Goal: Task Accomplishment & Management: Complete application form

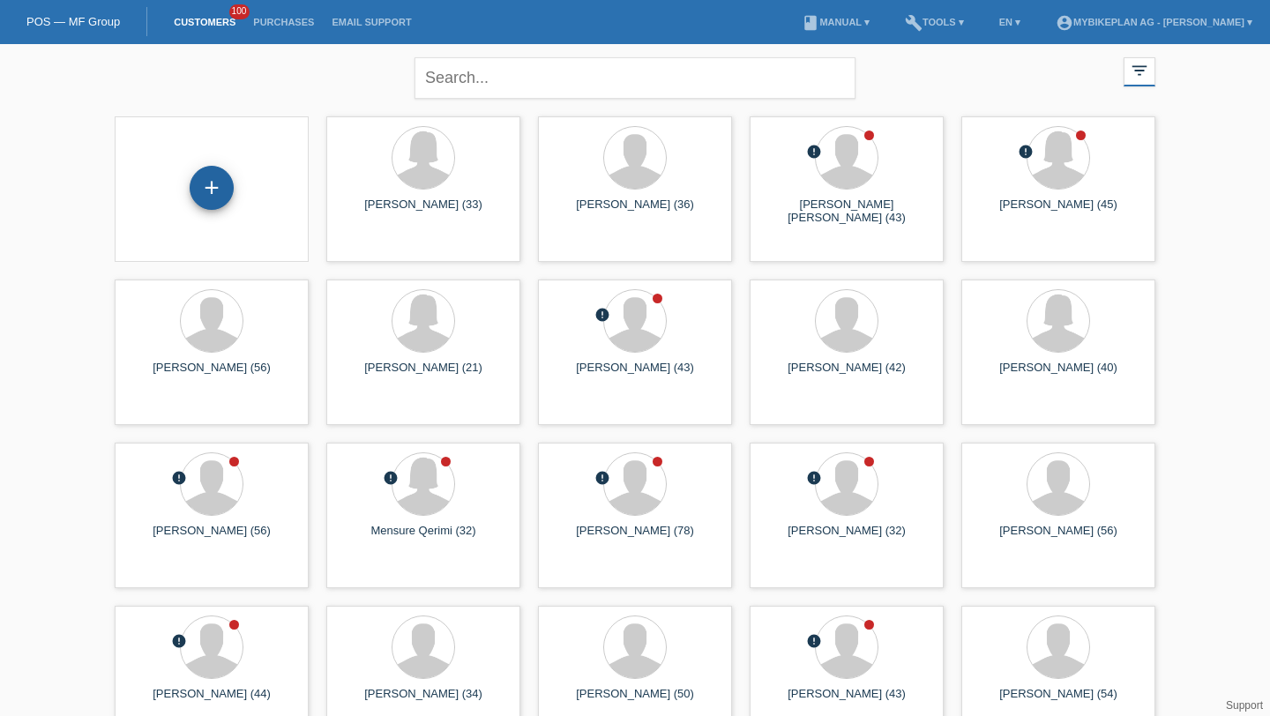
click at [199, 197] on div "+" at bounding box center [211, 188] width 42 height 30
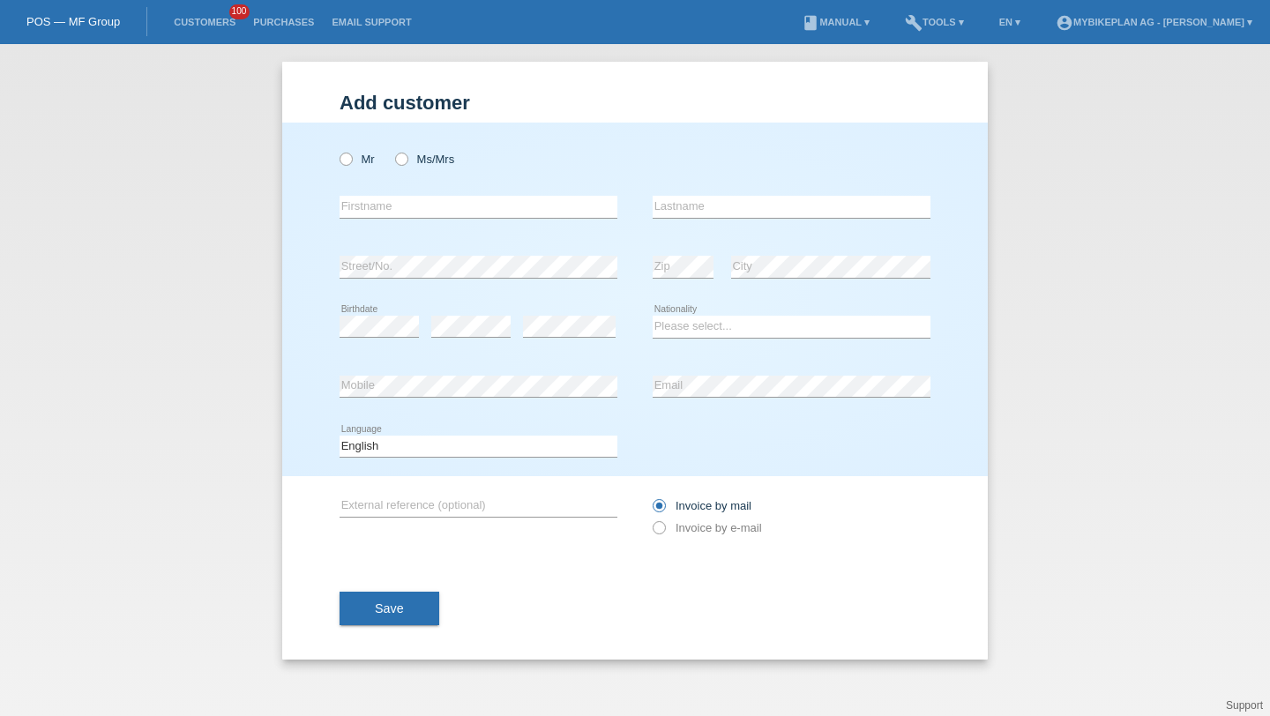
click at [365, 151] on div "Mr Ms/Mrs" at bounding box center [478, 159] width 278 height 36
click at [363, 155] on label "Mr" at bounding box center [356, 159] width 35 height 13
click at [351, 155] on input "Mr" at bounding box center [344, 158] width 11 height 11
radio input "true"
click at [366, 187] on div "error Firstname" at bounding box center [478, 207] width 278 height 60
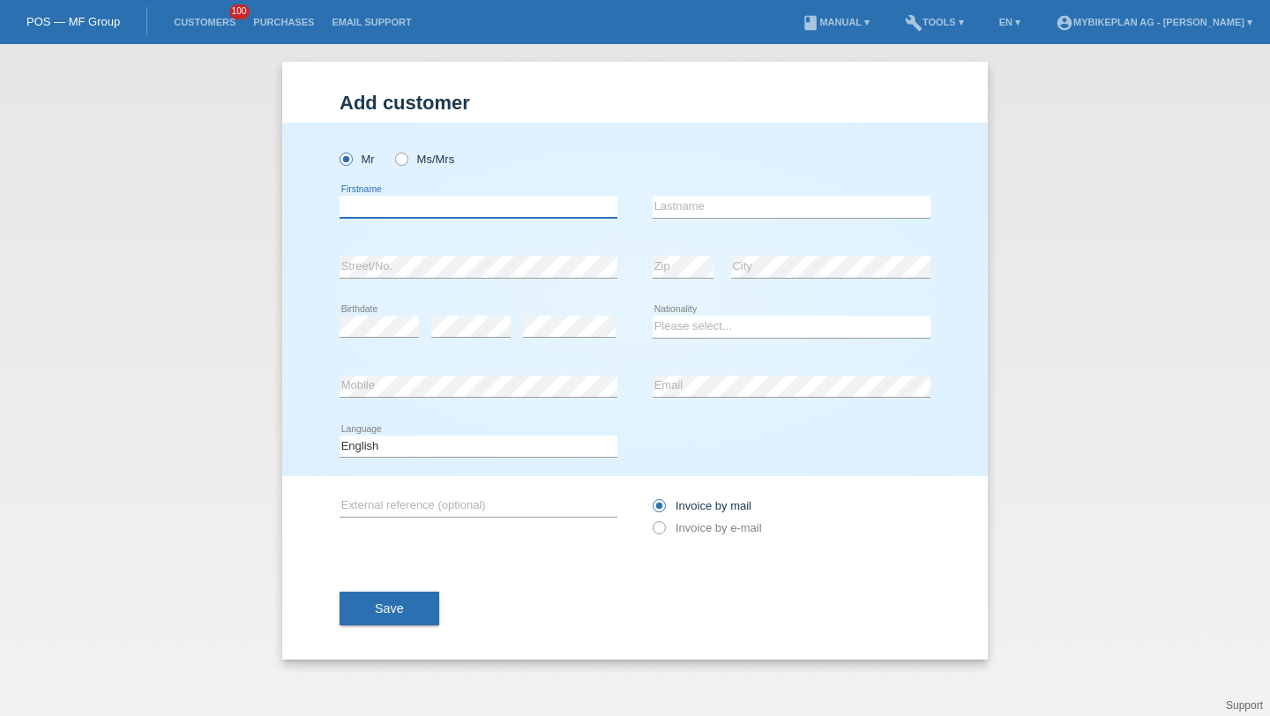
click at [366, 198] on input "text" at bounding box center [478, 207] width 278 height 22
click at [389, 220] on div "Sandri error Firstname" at bounding box center [478, 207] width 278 height 60
click at [398, 205] on input "Sandri" at bounding box center [478, 207] width 278 height 22
type input "Sandro"
type input "Bürgler"
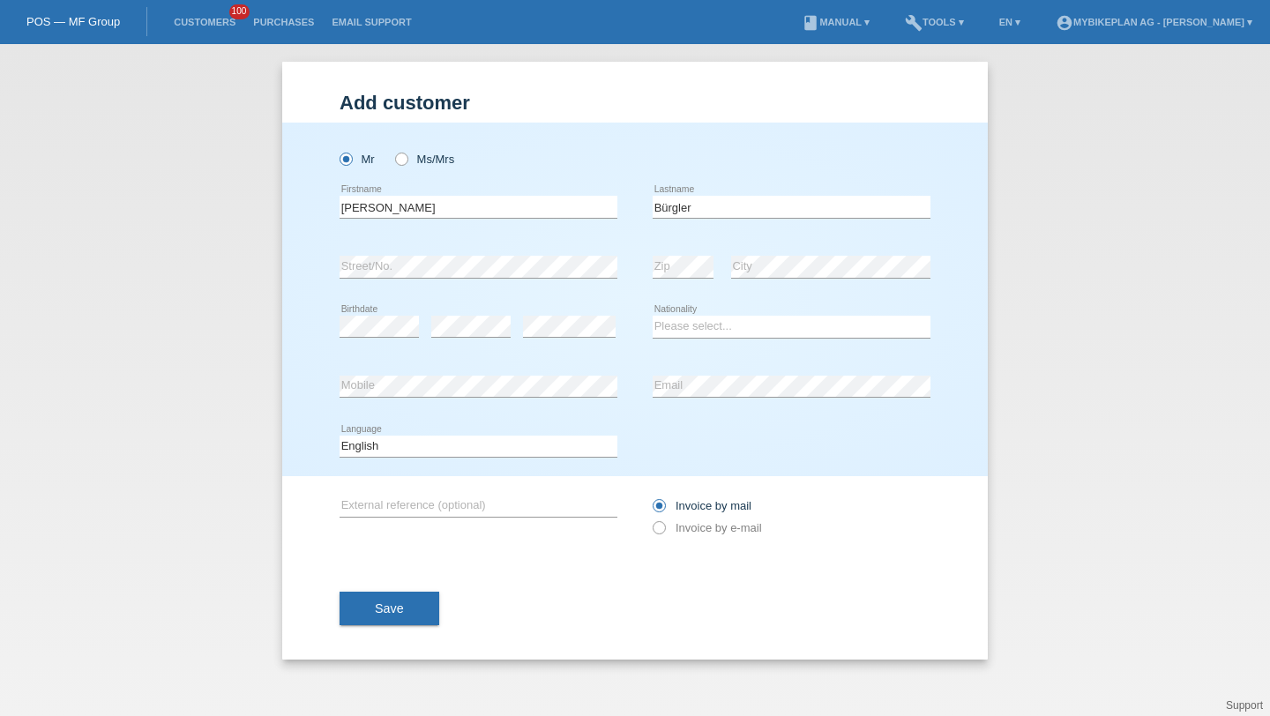
click at [568, 311] on div "error" at bounding box center [569, 327] width 93 height 60
click at [747, 312] on div "Please select... Switzerland Austria Germany Liechtenstein ------------ Afghani…" at bounding box center [791, 327] width 278 height 60
click at [732, 332] on select "Please select... Switzerland Austria Germany Liechtenstein ------------ Afghani…" at bounding box center [791, 326] width 278 height 21
select select "CH"
click at [652, 317] on select "Please select... Switzerland Austria Germany Liechtenstein ------------ Afghani…" at bounding box center [791, 326] width 278 height 21
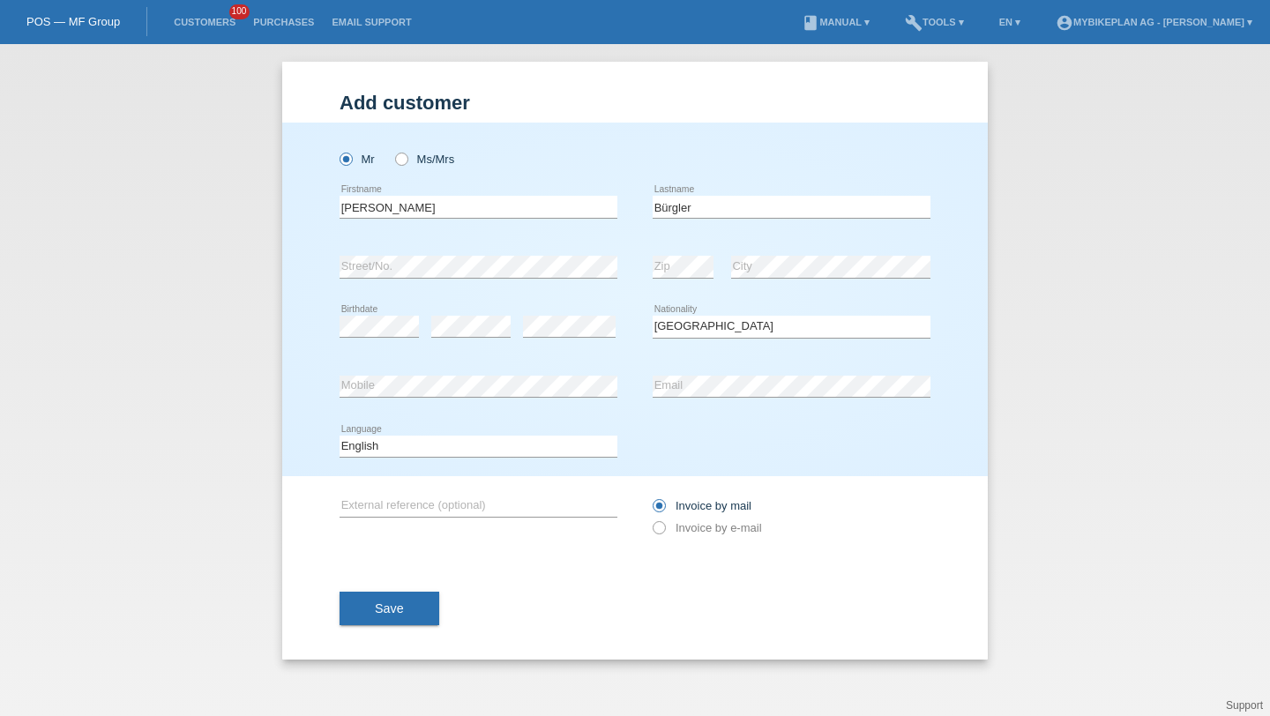
click at [756, 367] on div "error Email" at bounding box center [791, 387] width 278 height 60
click at [749, 373] on div "error Email" at bounding box center [791, 387] width 278 height 60
click at [505, 437] on select "Deutsch Français Italiano English" at bounding box center [478, 446] width 278 height 21
select select "de"
click at [339, 436] on select "Deutsch Français Italiano English" at bounding box center [478, 446] width 278 height 21
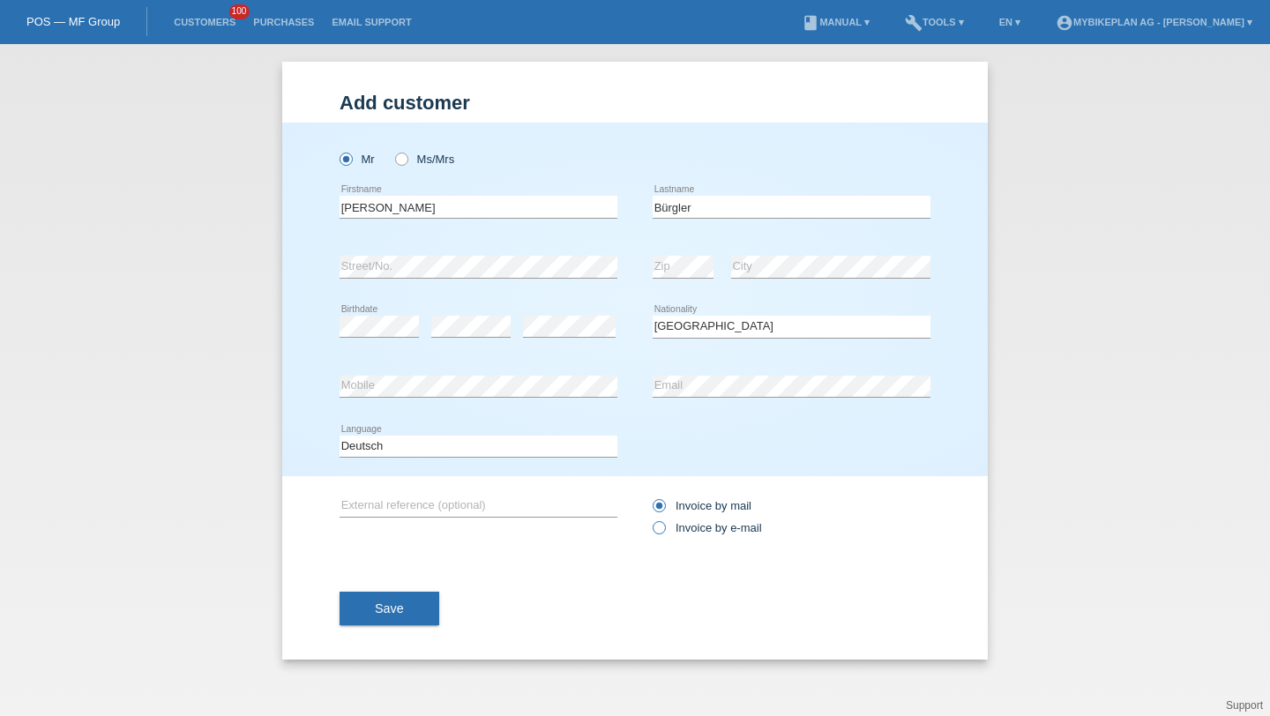
click at [686, 532] on label "Invoice by e-mail" at bounding box center [706, 527] width 109 height 13
click at [664, 532] on input "Invoice by e-mail" at bounding box center [657, 532] width 11 height 22
radio input "true"
click at [399, 592] on div "Save" at bounding box center [634, 608] width 591 height 102
click at [394, 606] on span "Save" at bounding box center [389, 608] width 29 height 14
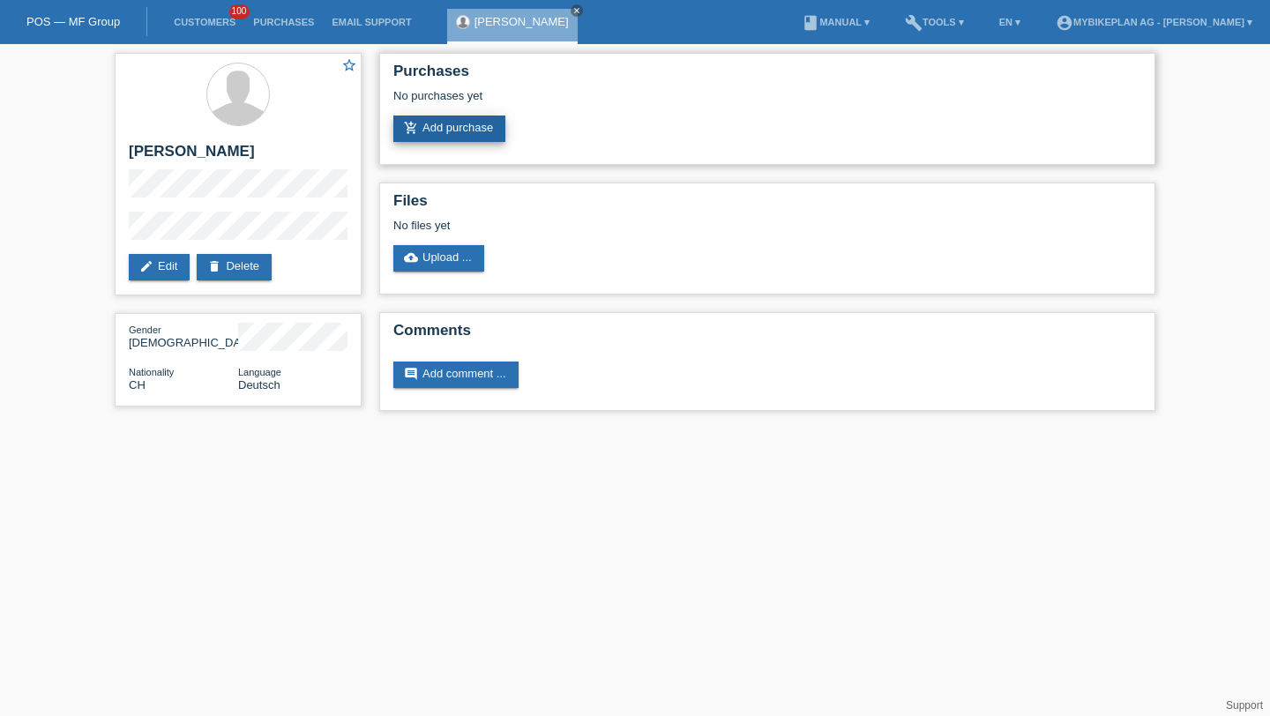
click at [457, 121] on link "add_shopping_cart Add purchase" at bounding box center [449, 129] width 112 height 26
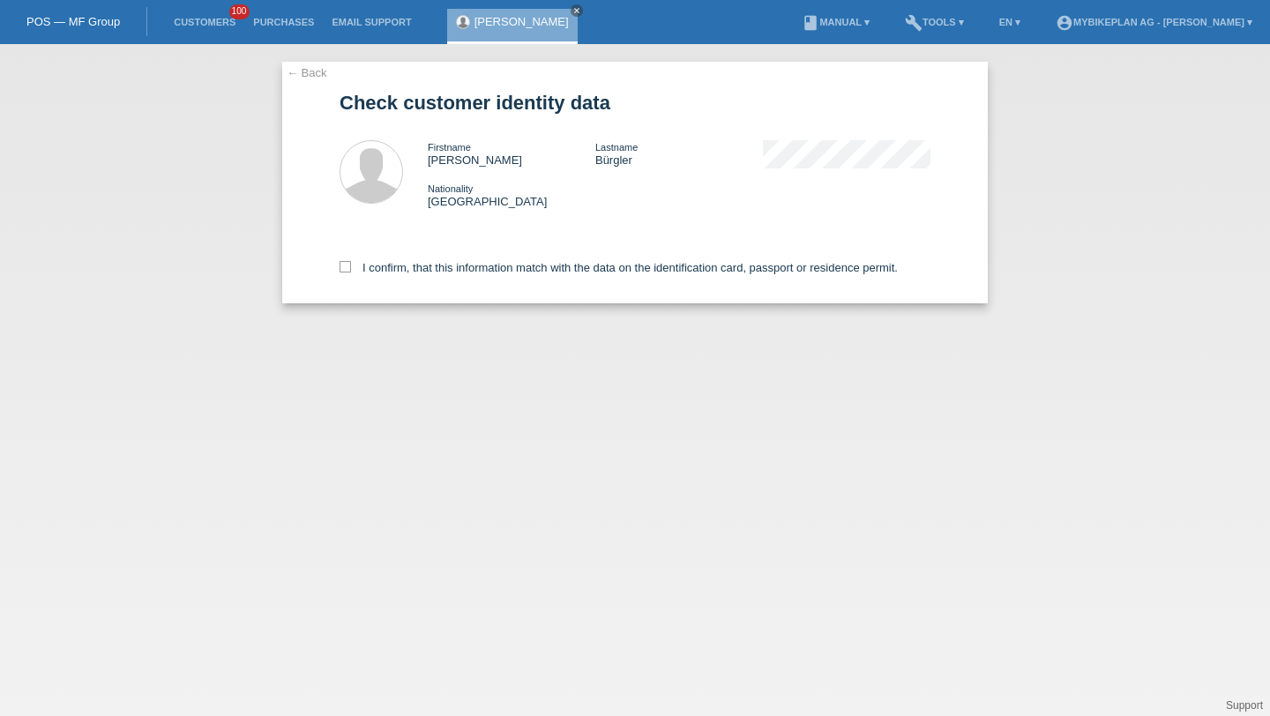
click at [458, 251] on div "I confirm, that this information match with the data on the identification card…" at bounding box center [634, 265] width 591 height 78
click at [457, 274] on label "I confirm, that this information match with the data on the identification card…" at bounding box center [618, 267] width 558 height 13
click at [351, 272] on input "I confirm, that this information match with the data on the identification card…" at bounding box center [344, 266] width 11 height 11
checkbox input "true"
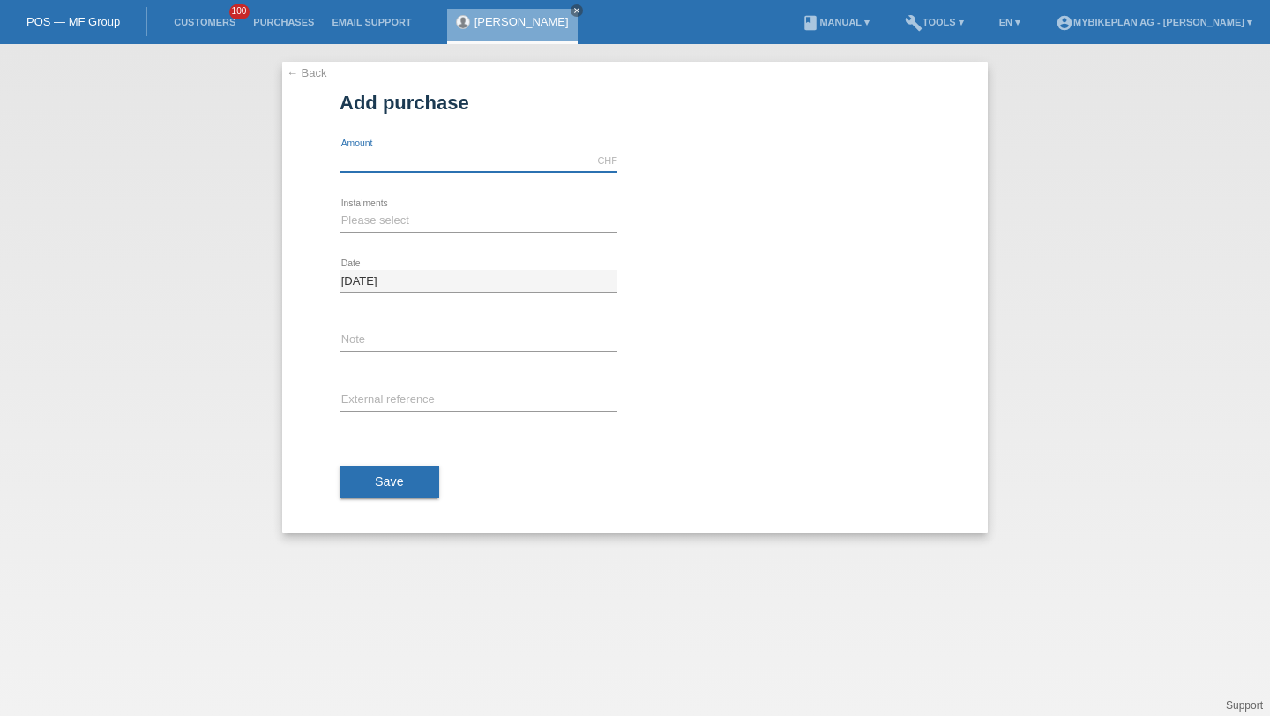
click at [363, 170] on input "text" at bounding box center [478, 161] width 278 height 22
type input "4490.00"
click at [363, 234] on div "Please select 6 instalments 12 instalments 18 instalments 24 instalments 36 ins…" at bounding box center [478, 221] width 278 height 60
click at [366, 229] on select "Please select 6 instalments 12 instalments 18 instalments 24 instalments 36 ins…" at bounding box center [478, 220] width 278 height 21
select select "487"
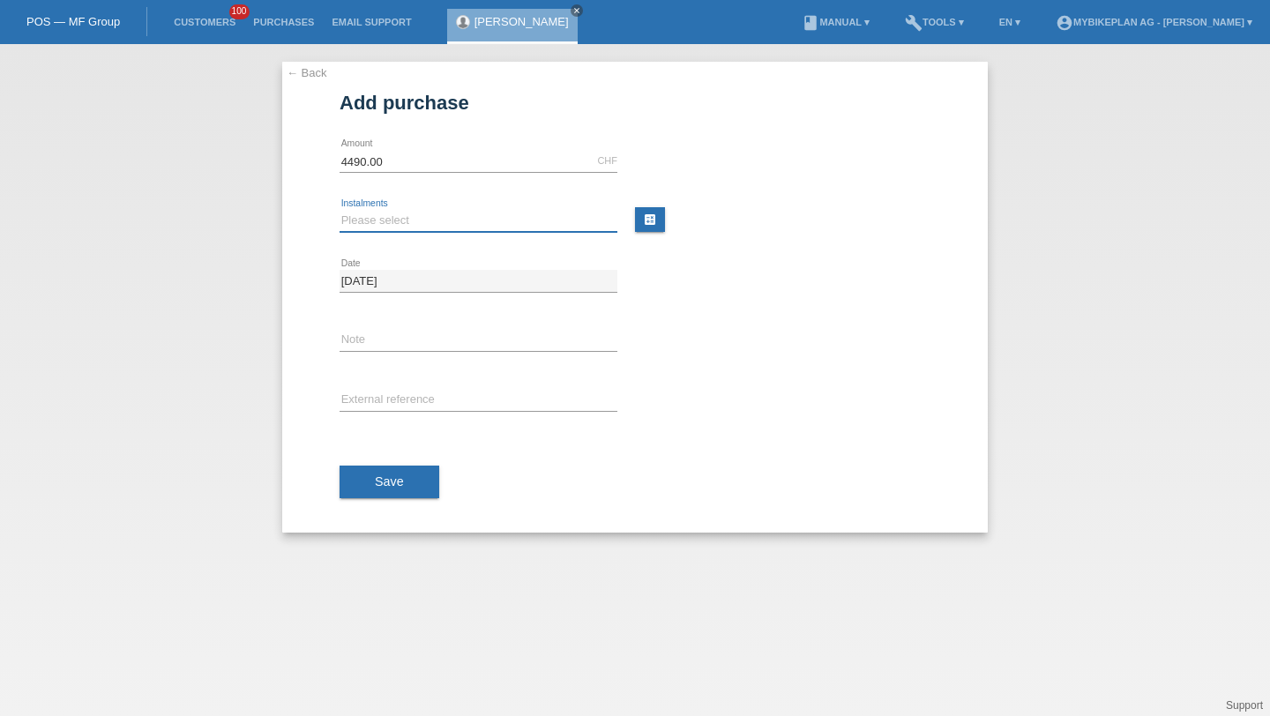
click at [339, 210] on select "Please select 6 instalments 12 instalments 18 instalments 24 instalments 36 ins…" at bounding box center [478, 220] width 278 height 21
click at [375, 391] on input "text" at bounding box center [478, 401] width 278 height 22
paste input "44033198850"
type input "44033198850"
click at [376, 495] on button "Save" at bounding box center [389, 483] width 100 height 34
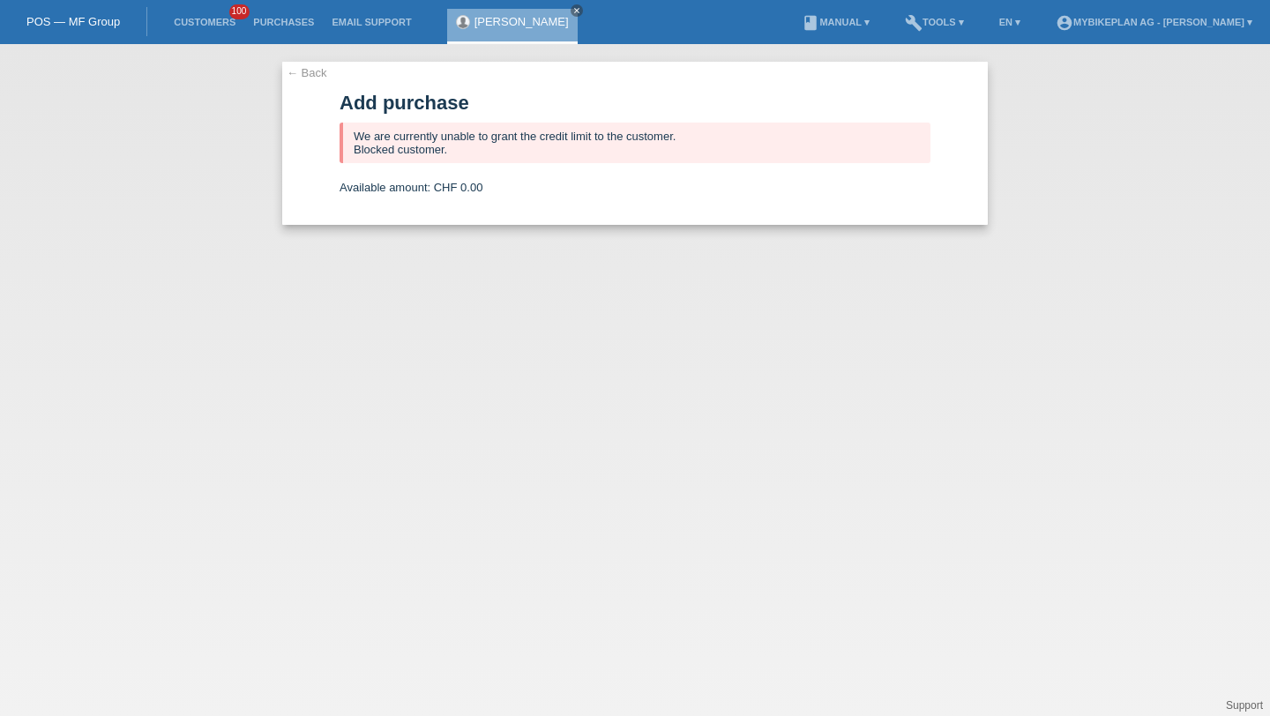
click at [168, 27] on link "Customers" at bounding box center [204, 22] width 79 height 11
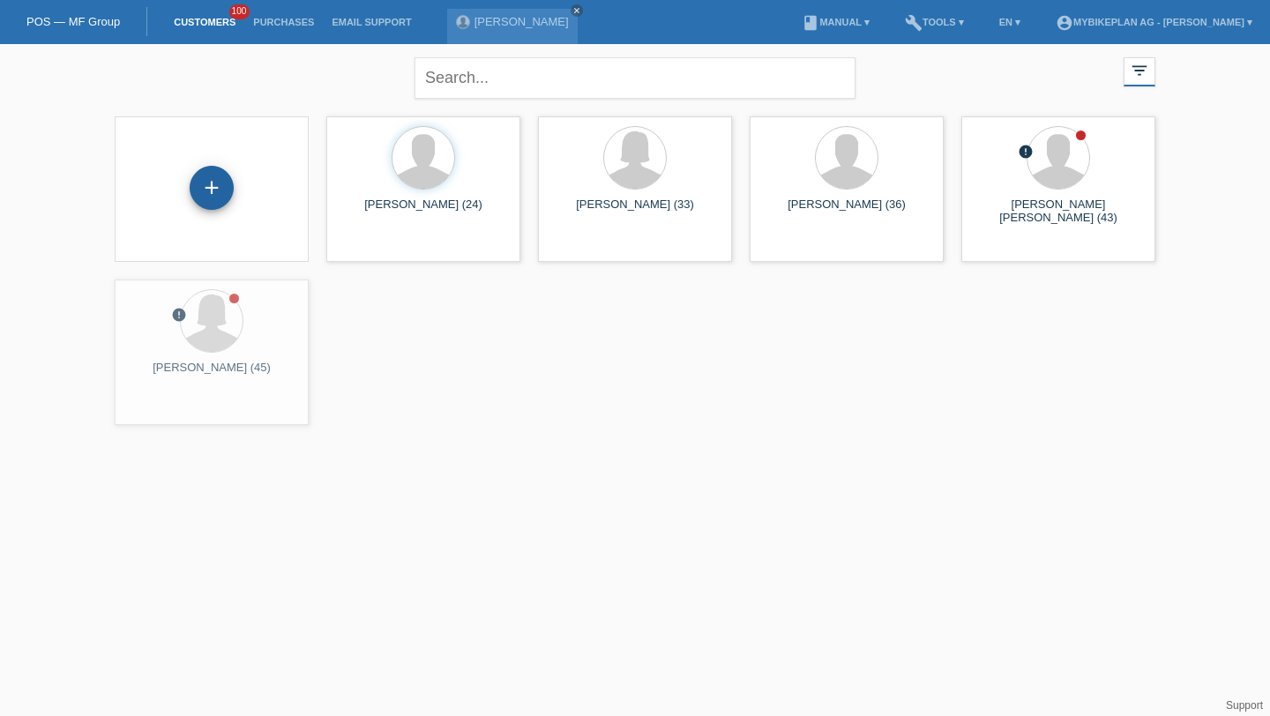
click at [202, 173] on div "+" at bounding box center [211, 188] width 42 height 30
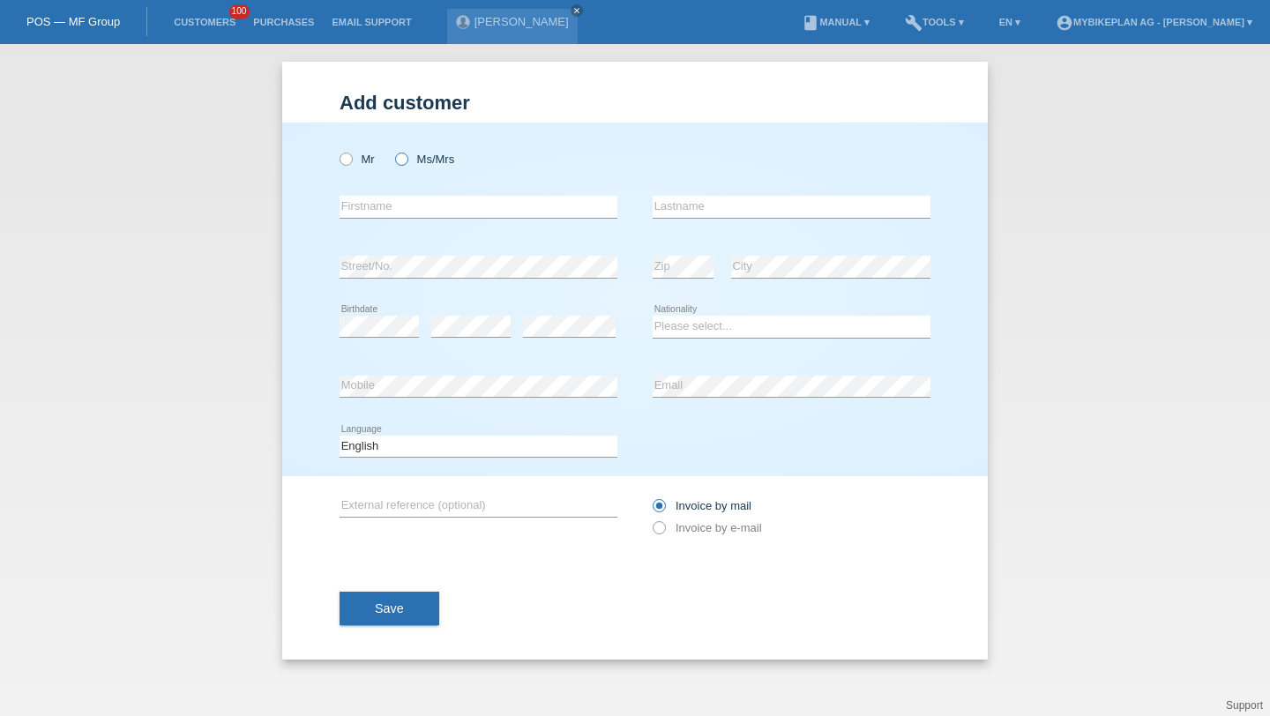
click at [409, 158] on label "Ms/Mrs" at bounding box center [424, 159] width 59 height 13
click at [406, 158] on input "Ms/Mrs" at bounding box center [400, 158] width 11 height 11
radio input "true"
click at [407, 214] on input "text" at bounding box center [478, 207] width 278 height 22
type input "Alisa"
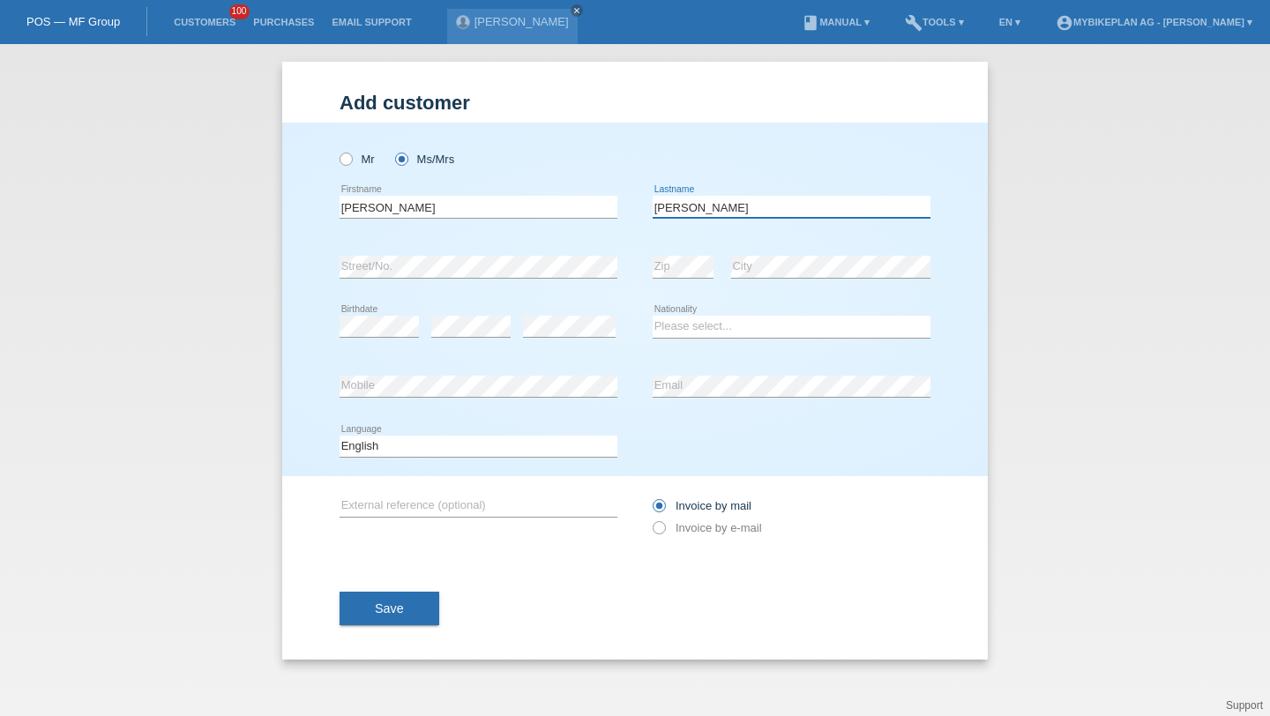
type input "Rüge"
click at [557, 340] on div "error" at bounding box center [569, 327] width 93 height 60
click at [691, 319] on select "Please select... Switzerland Austria Germany Liechtenstein ------------ Afghani…" at bounding box center [791, 326] width 278 height 21
select select "CH"
click at [652, 317] on select "Please select... Switzerland Austria Germany Liechtenstein ------------ Afghani…" at bounding box center [791, 326] width 278 height 21
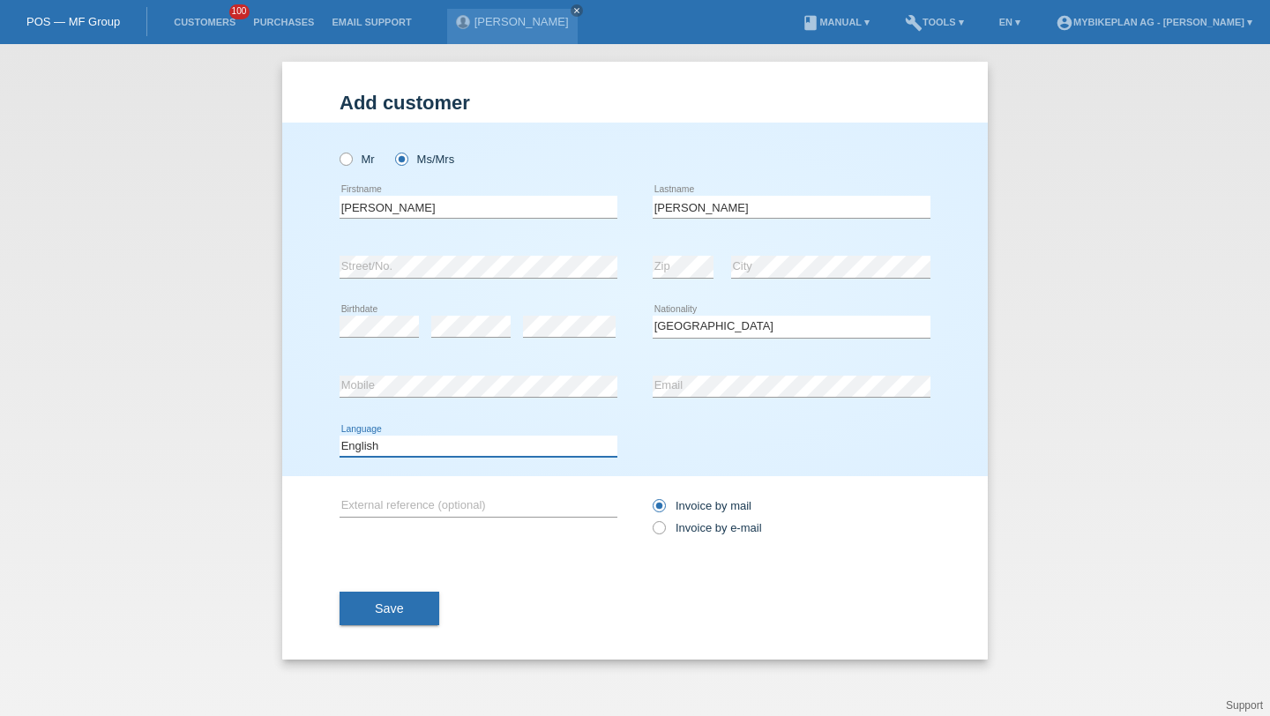
click at [509, 453] on select "Deutsch Français Italiano English" at bounding box center [478, 446] width 278 height 21
select select "de"
click at [339, 436] on select "Deutsch Français Italiano English" at bounding box center [478, 446] width 278 height 21
click at [692, 525] on label "Invoice by e-mail" at bounding box center [706, 527] width 109 height 13
click at [664, 525] on input "Invoice by e-mail" at bounding box center [657, 532] width 11 height 22
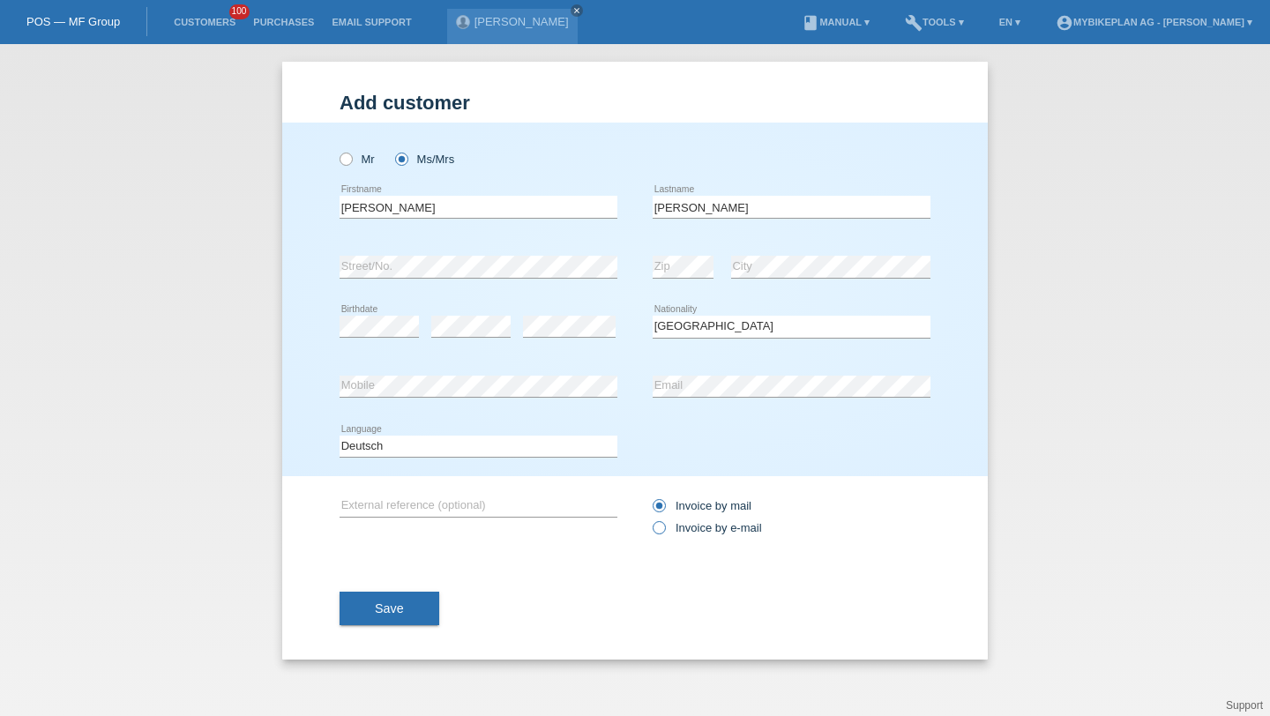
radio input "true"
click at [385, 585] on div "Save" at bounding box center [634, 608] width 591 height 102
click at [384, 601] on button "Save" at bounding box center [389, 609] width 100 height 34
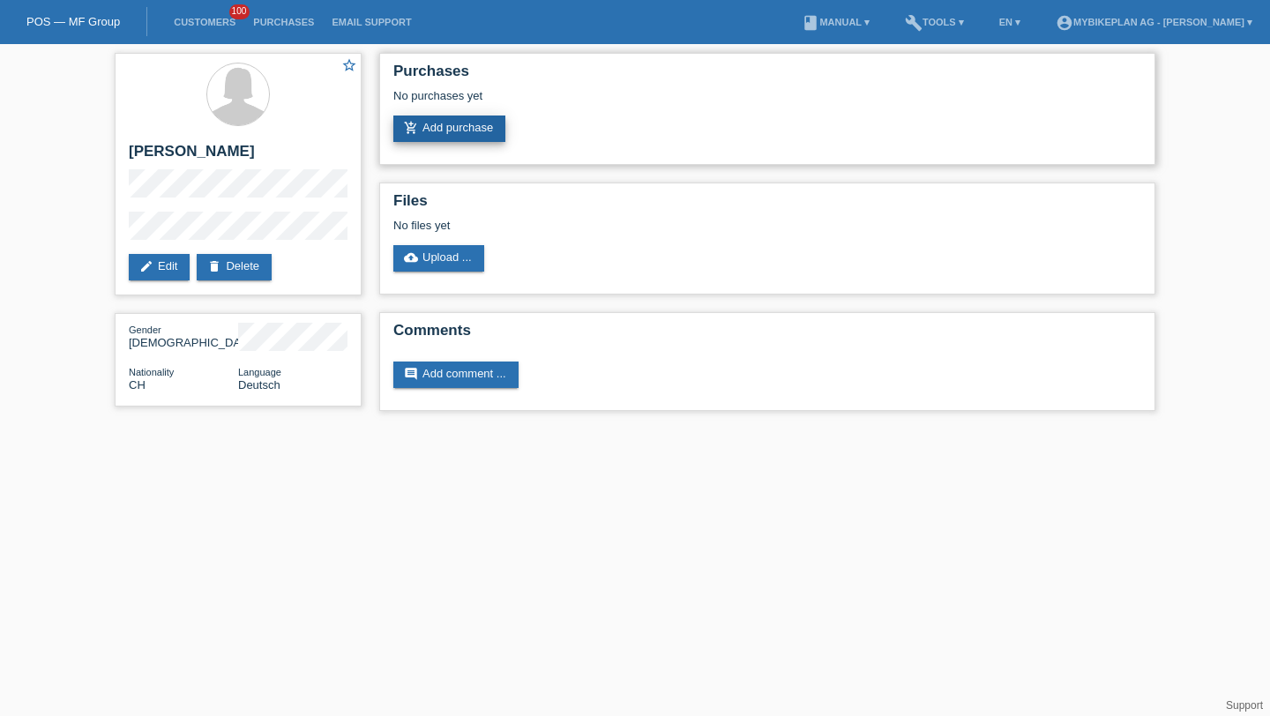
click at [454, 126] on link "add_shopping_cart Add purchase" at bounding box center [449, 129] width 112 height 26
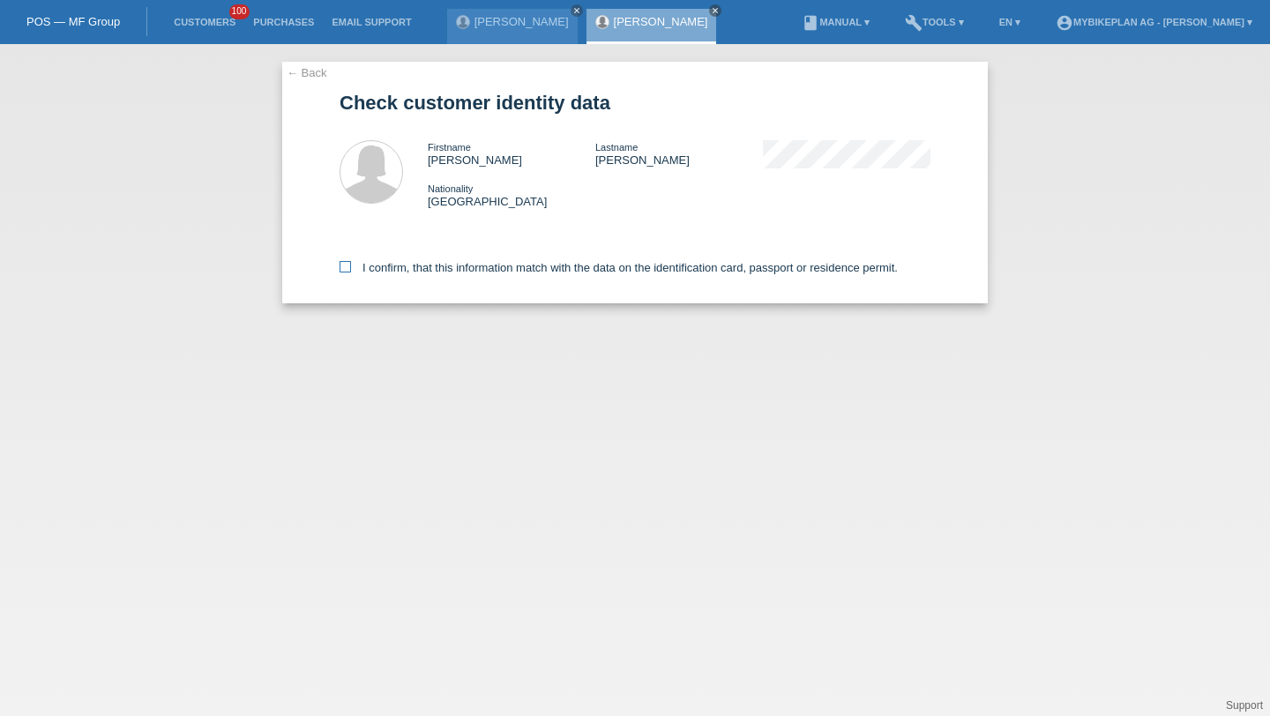
click at [475, 265] on label "I confirm, that this information match with the data on the identification card…" at bounding box center [618, 267] width 558 height 13
click at [351, 265] on input "I confirm, that this information match with the data on the identification card…" at bounding box center [344, 266] width 11 height 11
checkbox input "true"
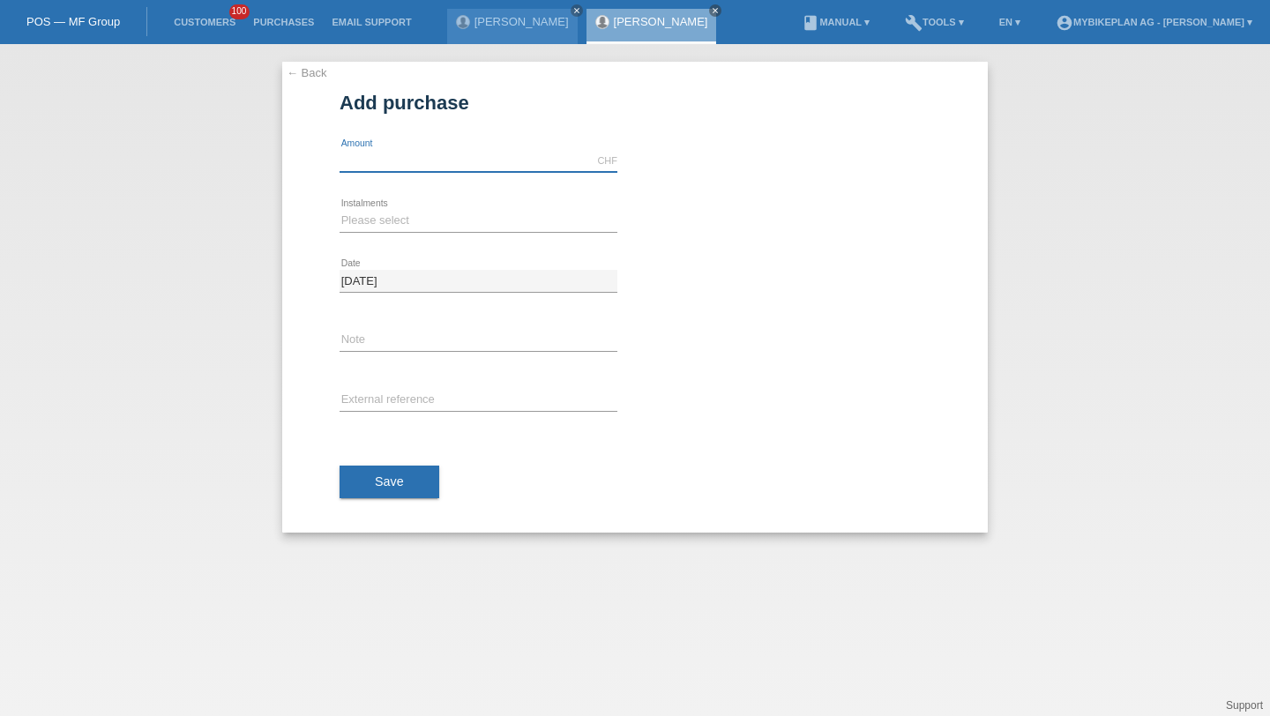
click at [494, 164] on input "text" at bounding box center [478, 161] width 278 height 22
type input "5499.00"
click at [387, 235] on div "Please select 6 instalments 12 instalments 18 instalments 24 instalments 36 ins…" at bounding box center [478, 221] width 278 height 60
click at [385, 227] on select "Please select 6 instalments 12 instalments 18 instalments 24 instalments 36 ins…" at bounding box center [478, 220] width 278 height 21
select select "487"
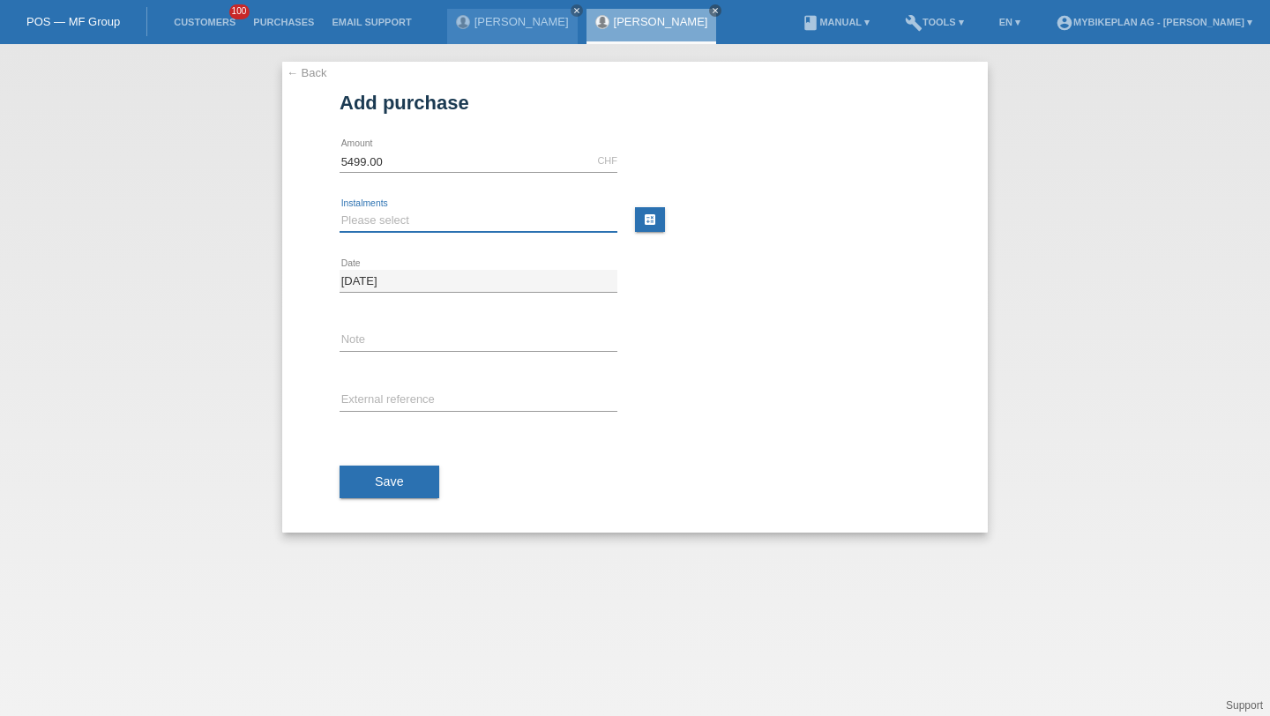
click at [339, 210] on select "Please select 6 instalments 12 instalments 18 instalments 24 instalments 36 ins…" at bounding box center [478, 220] width 278 height 21
click at [379, 402] on input "text" at bounding box center [478, 401] width 278 height 22
paste input "44007092355"
type input "44007092355"
click at [383, 505] on div "Save" at bounding box center [634, 482] width 591 height 102
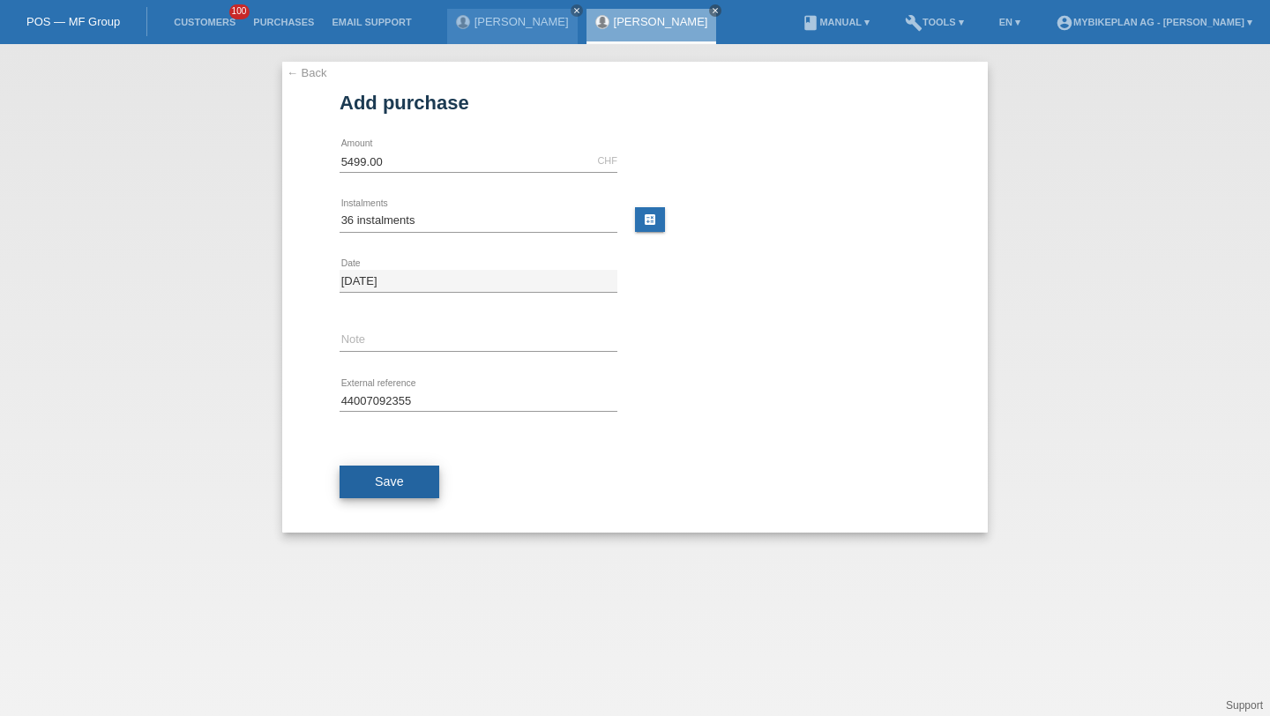
click at [405, 474] on button "Save" at bounding box center [389, 483] width 100 height 34
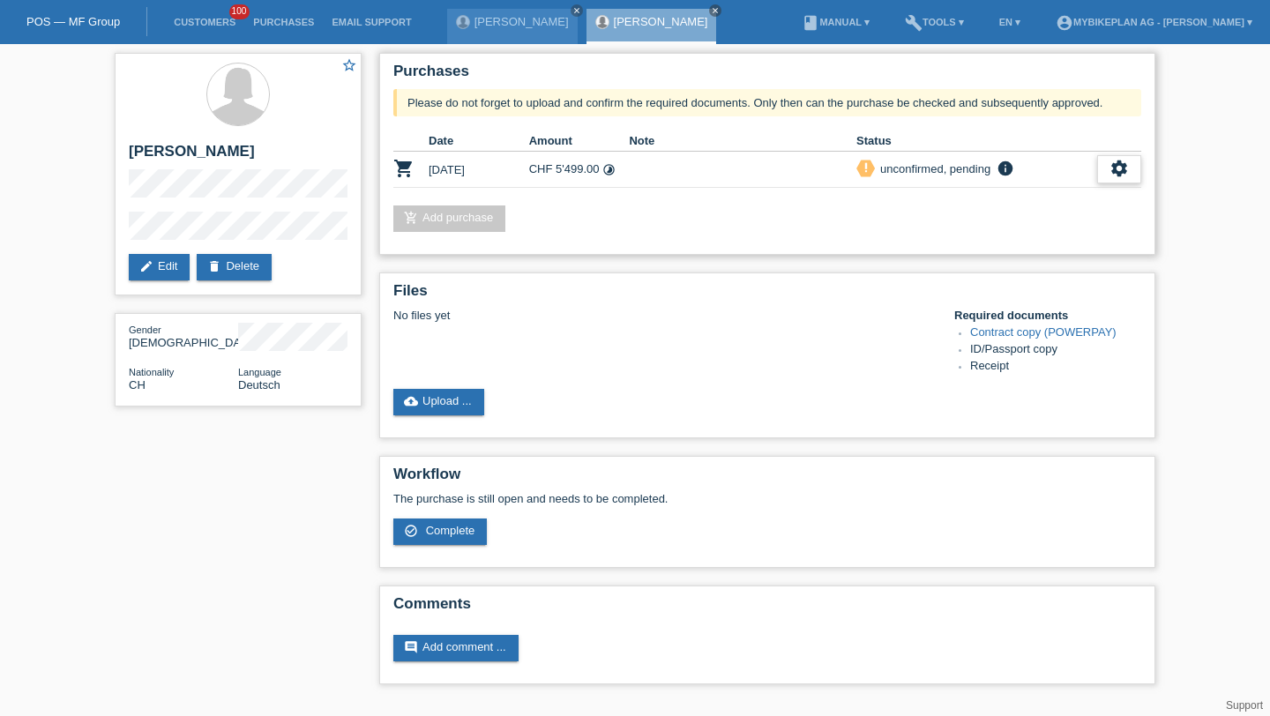
click at [1126, 168] on icon "settings" at bounding box center [1118, 168] width 19 height 19
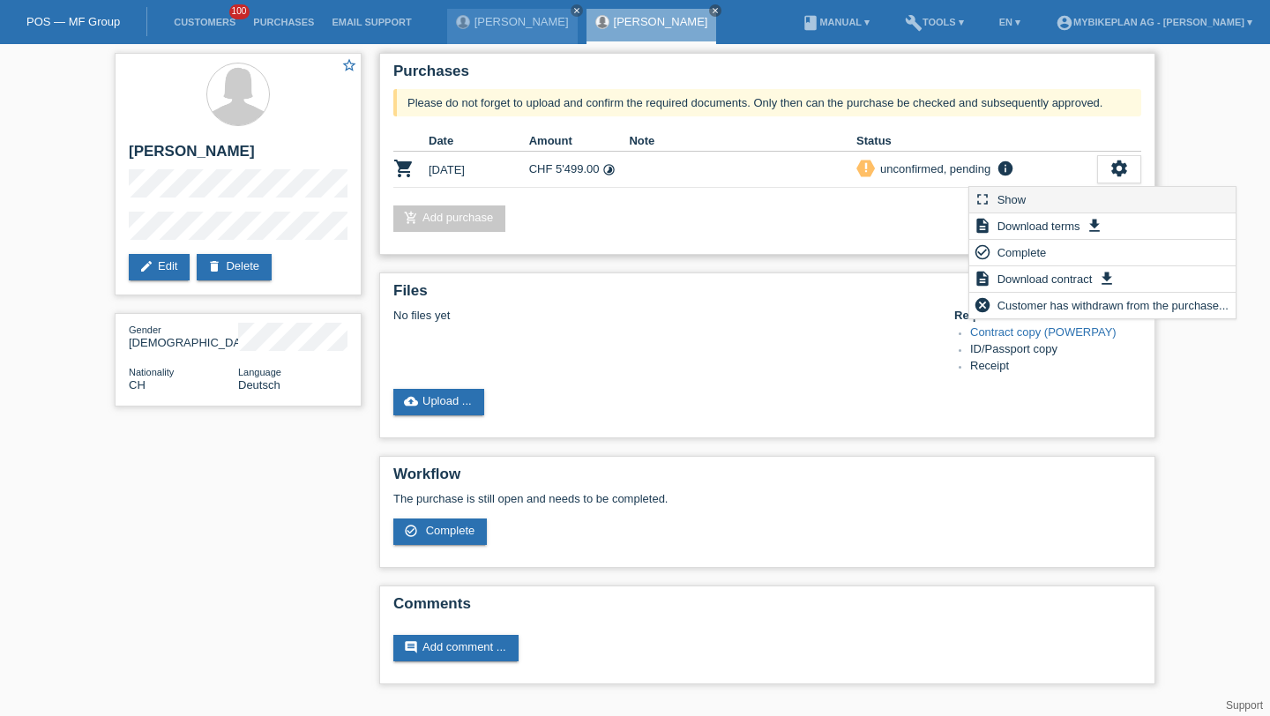
click at [1063, 196] on div "fullscreen Show" at bounding box center [1102, 200] width 266 height 26
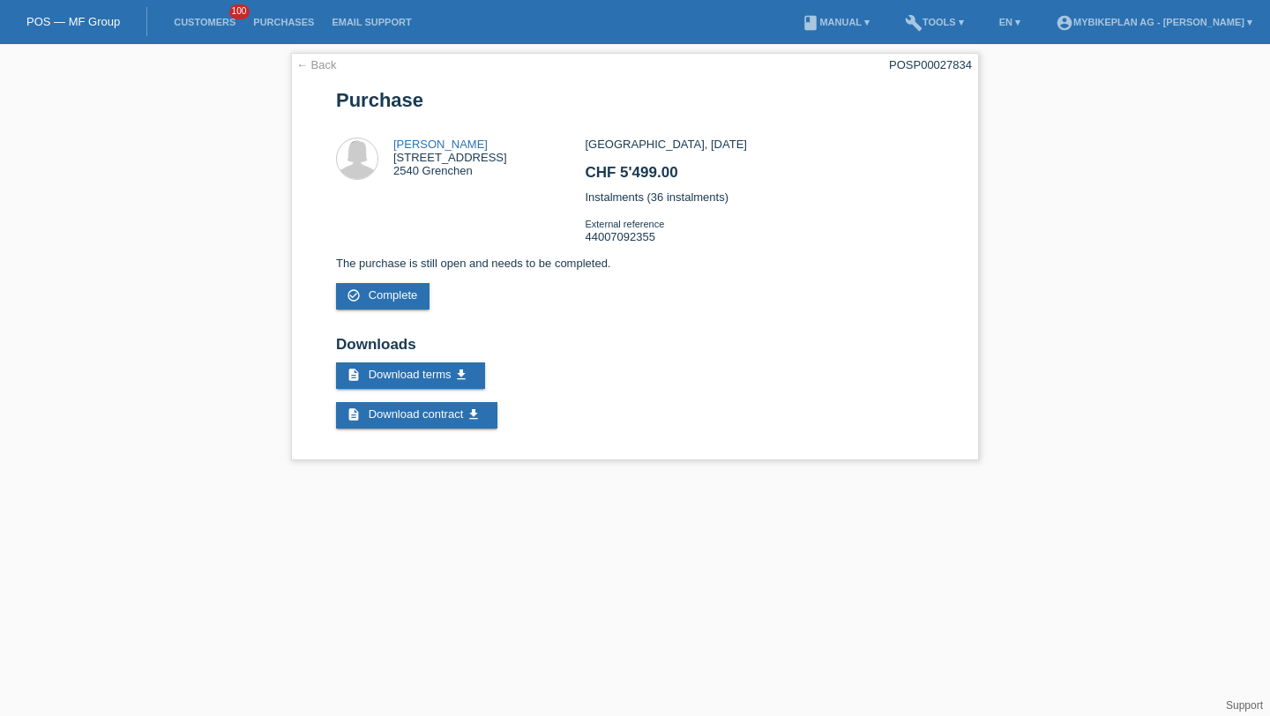
click at [945, 58] on div "POSP00027834" at bounding box center [930, 64] width 83 height 13
click at [945, 59] on div "POSP00027834" at bounding box center [930, 64] width 83 height 13
copy div "POSP00027834"
click at [212, 31] on li "Customers 100" at bounding box center [204, 22] width 79 height 45
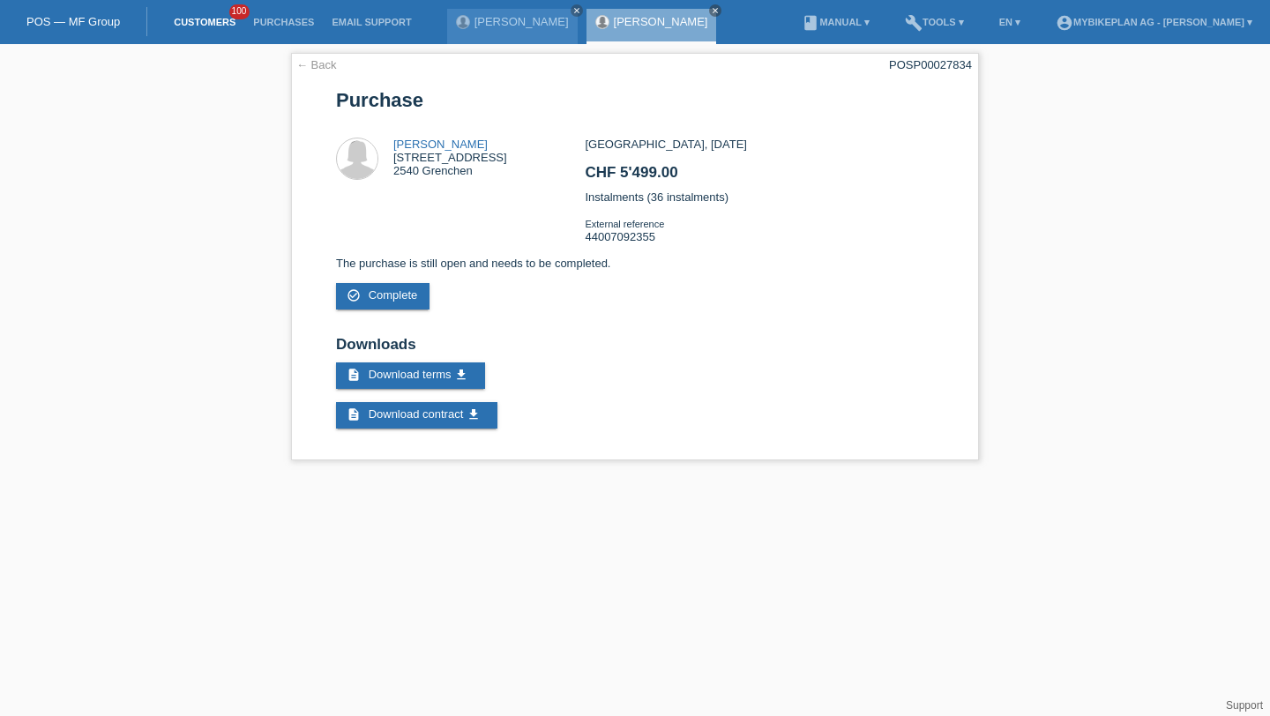
click at [211, 26] on link "Customers" at bounding box center [204, 22] width 79 height 11
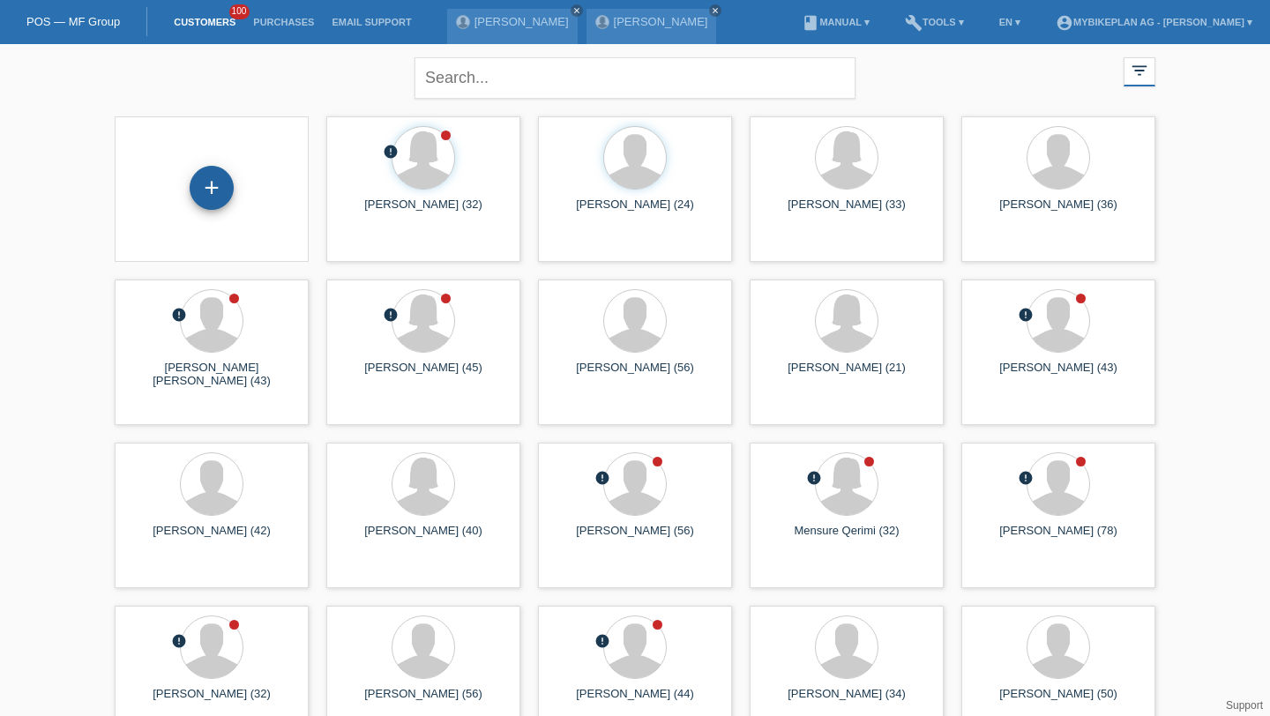
click at [218, 198] on div "+" at bounding box center [212, 188] width 44 height 44
click at [199, 196] on div "+" at bounding box center [211, 188] width 42 height 30
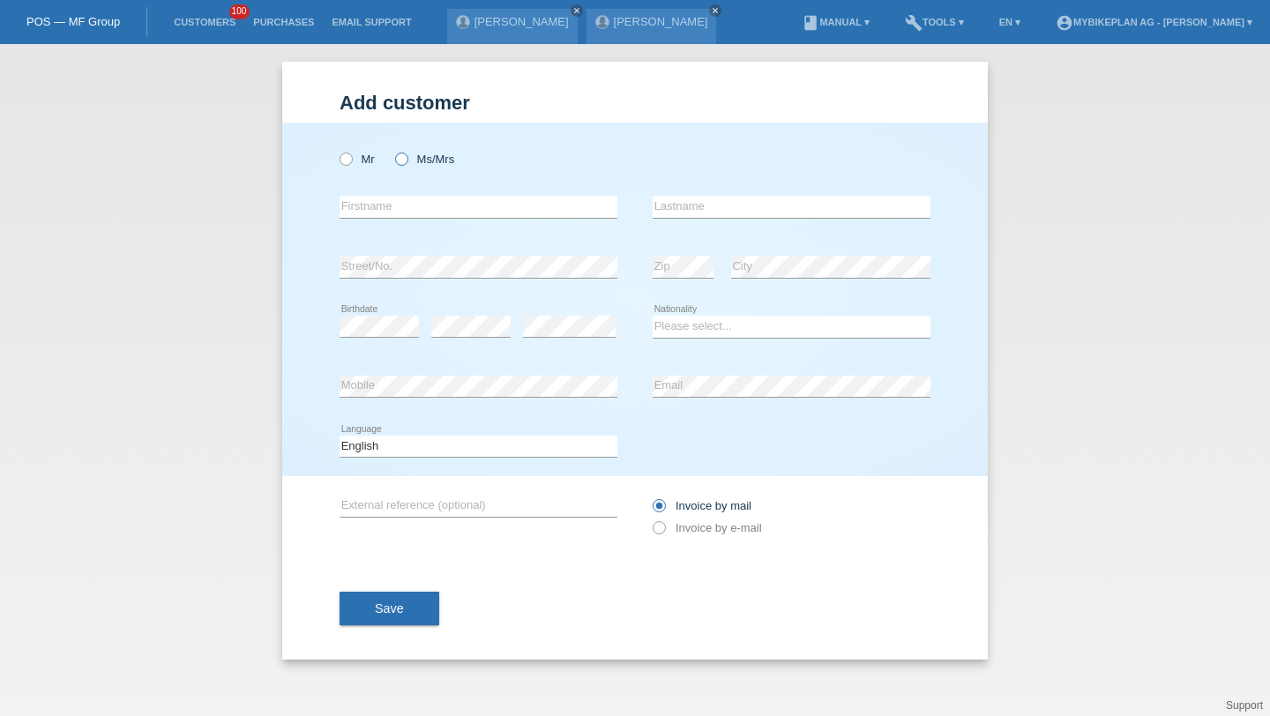
click at [419, 156] on label "Ms/Mrs" at bounding box center [424, 159] width 59 height 13
click at [406, 156] on input "Ms/Mrs" at bounding box center [400, 158] width 11 height 11
radio input "true"
click at [422, 207] on input "text" at bounding box center [478, 207] width 278 height 22
paste input "[PERSON_NAME]"
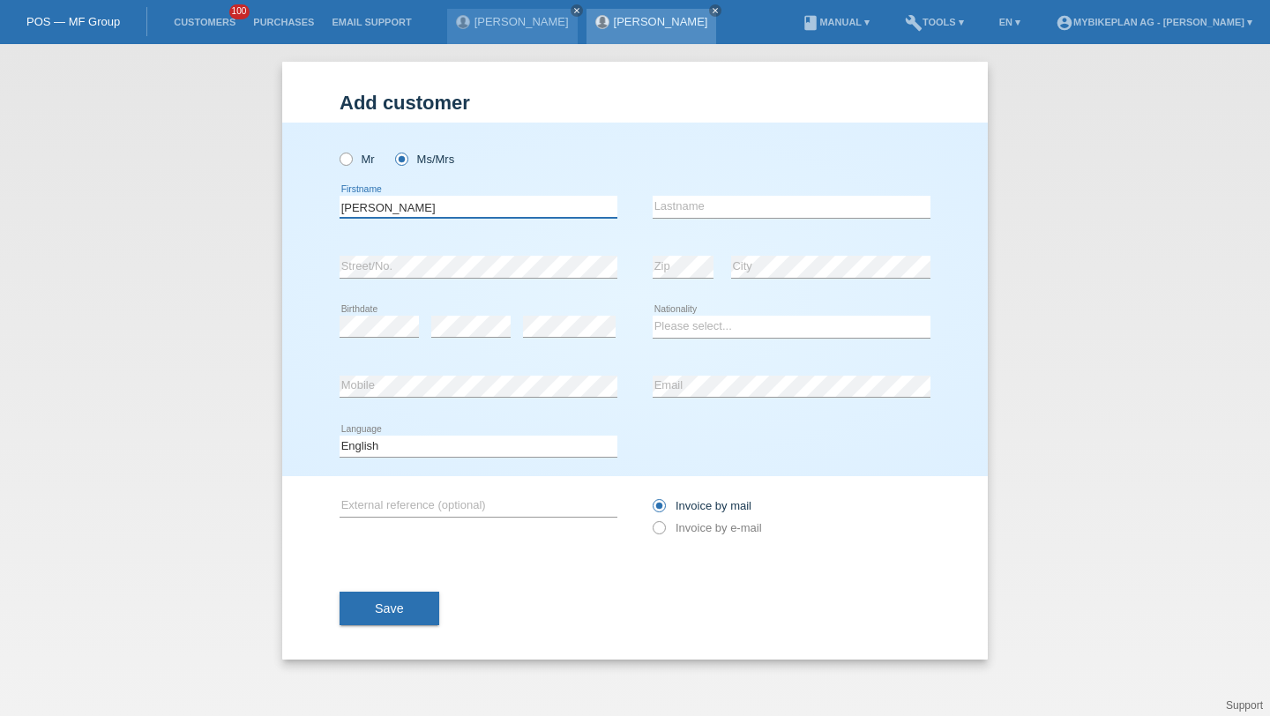
type input "[PERSON_NAME]"
click at [679, 205] on input "text" at bounding box center [791, 207] width 278 height 22
paste input "Paturca"
type input "Paturca"
click at [679, 342] on div "Please select... Switzerland Austria Germany Liechtenstein ------------ Afghani…" at bounding box center [791, 327] width 278 height 60
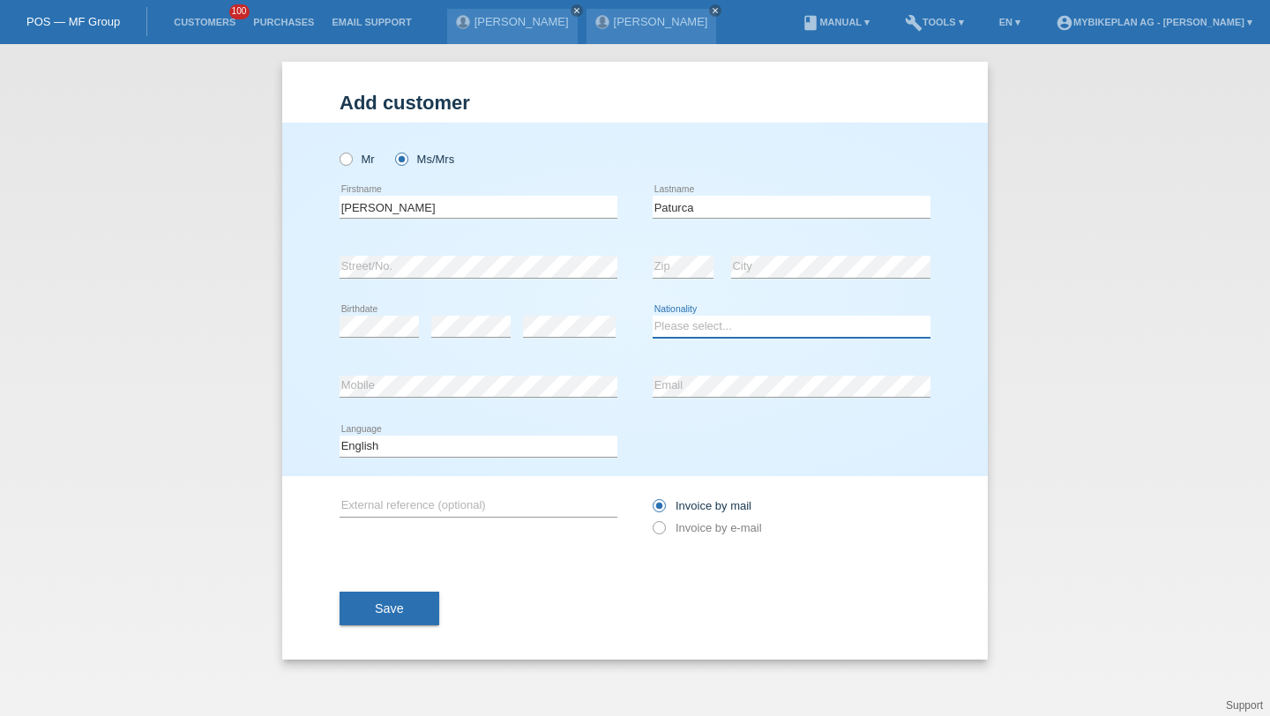
click at [686, 326] on select "Please select... Switzerland Austria Germany Liechtenstein ------------ Afghani…" at bounding box center [791, 326] width 278 height 21
select select "RO"
click at [652, 317] on select "Please select... Switzerland Austria Germany Liechtenstein ------------ Afghani…" at bounding box center [791, 326] width 278 height 21
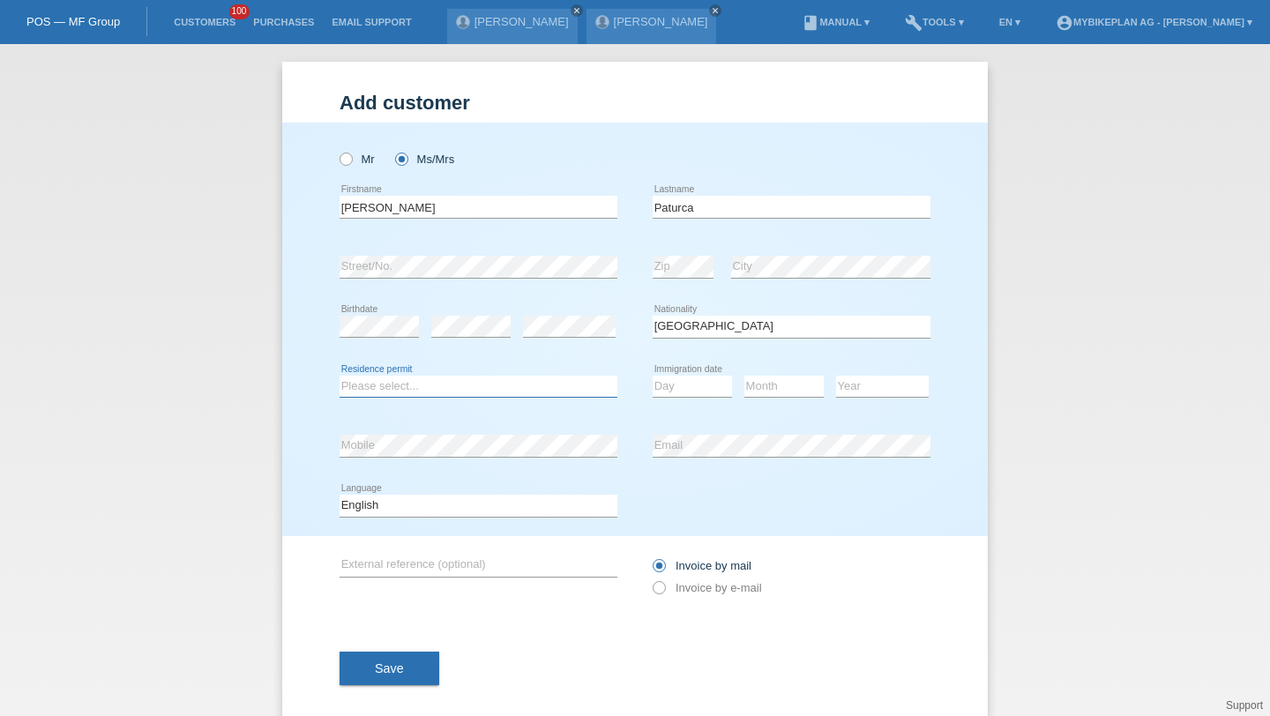
click at [470, 384] on select "Please select... C B B - Refugee status Other" at bounding box center [478, 386] width 278 height 21
select select "B"
click at [339, 376] on select "Please select... C B B - Refugee status Other" at bounding box center [478, 386] width 278 height 21
click at [640, 394] on div "Please select... C B B - Refugee status Other error Residence permit Day 01 02 …" at bounding box center [634, 387] width 591 height 60
click at [693, 387] on select "Day 01 02 03 04 05 06 07 08 09 10 11" at bounding box center [691, 386] width 79 height 21
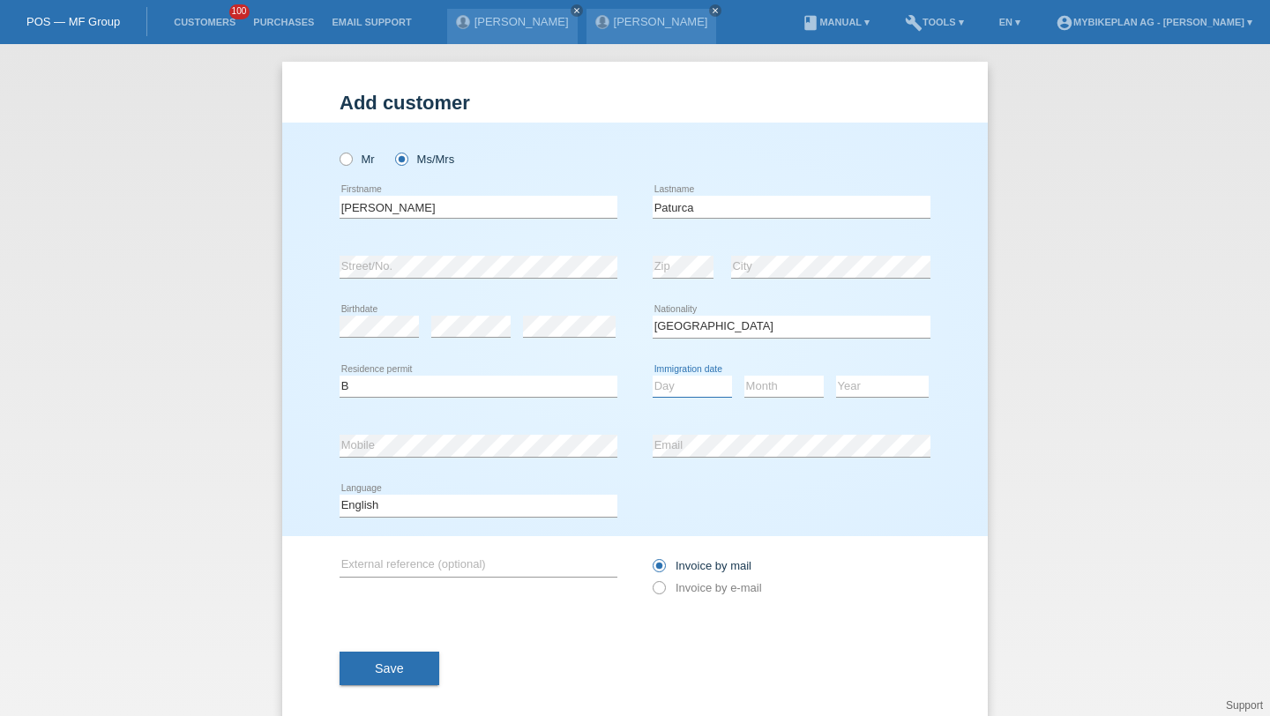
select select "19"
click at [652, 376] on select "Day 01 02 03 04 05 06 07 08 09 10 11" at bounding box center [691, 386] width 79 height 21
click at [772, 398] on icon at bounding box center [783, 397] width 79 height 1
click at [773, 392] on select "Month 01 02 03 04 05 06 07 08 09 10 11" at bounding box center [783, 386] width 79 height 21
select select "11"
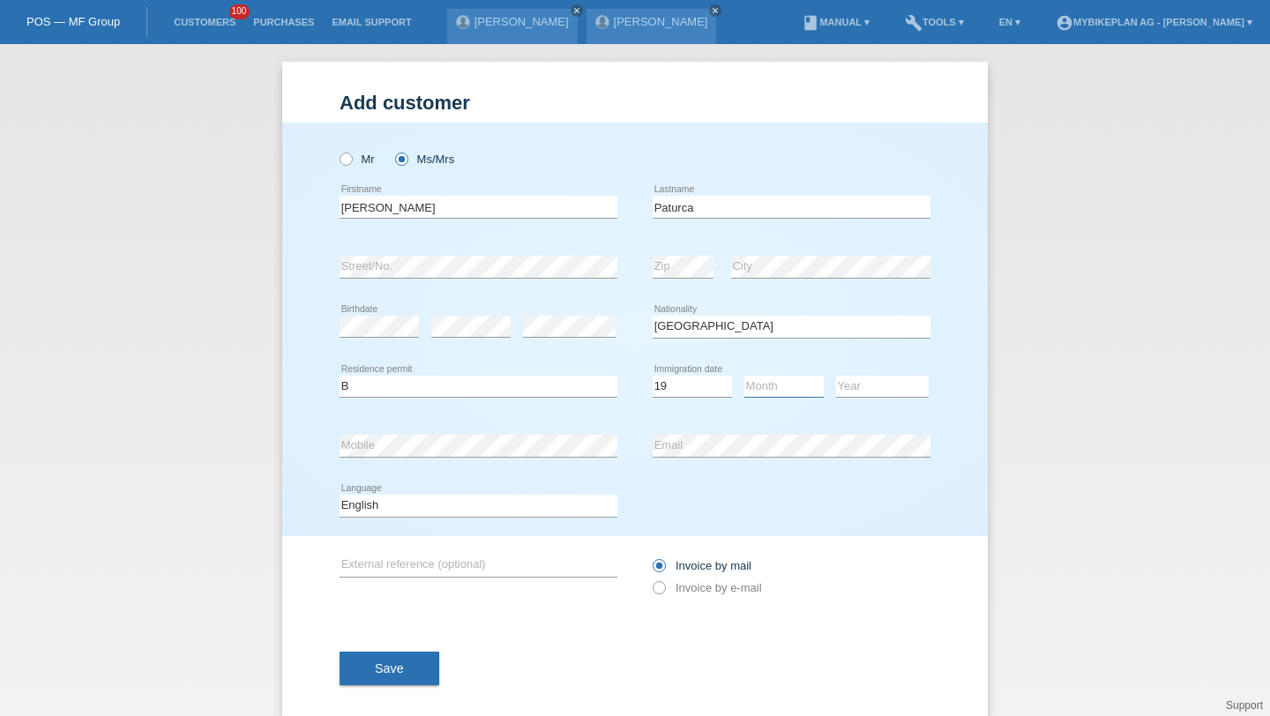
click at [744, 376] on select "Month 01 02 03 04 05 06 07 08 09 10 11" at bounding box center [783, 386] width 79 height 21
click at [861, 393] on select "Year 2025 2024 2023 2022 2021 2020 2019 2018 2017 2016 2015 2014 2013 2012 2011…" at bounding box center [882, 386] width 93 height 21
select select "2019"
click at [836, 376] on select "Year 2025 2024 2023 2022 2021 2020 2019 2018 2017 2016 2015 2014 2013 2012 2011…" at bounding box center [882, 386] width 93 height 21
click at [511, 434] on div "error Mobile" at bounding box center [478, 446] width 278 height 60
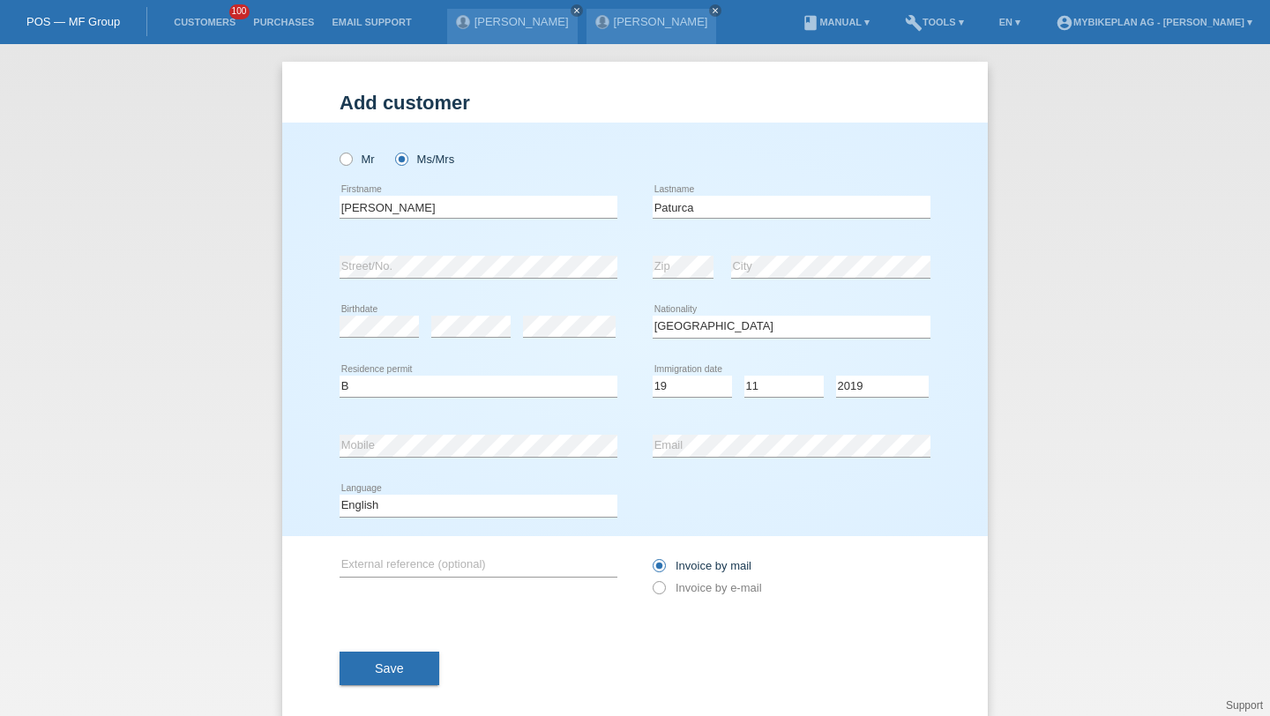
click at [712, 423] on div "error Email" at bounding box center [791, 446] width 278 height 60
click at [705, 466] on div "error Email" at bounding box center [791, 446] width 278 height 60
click at [547, 513] on select "Deutsch Français Italiano English" at bounding box center [478, 505] width 278 height 21
select select "de"
click at [339, 496] on select "Deutsch Français Italiano English" at bounding box center [478, 505] width 278 height 21
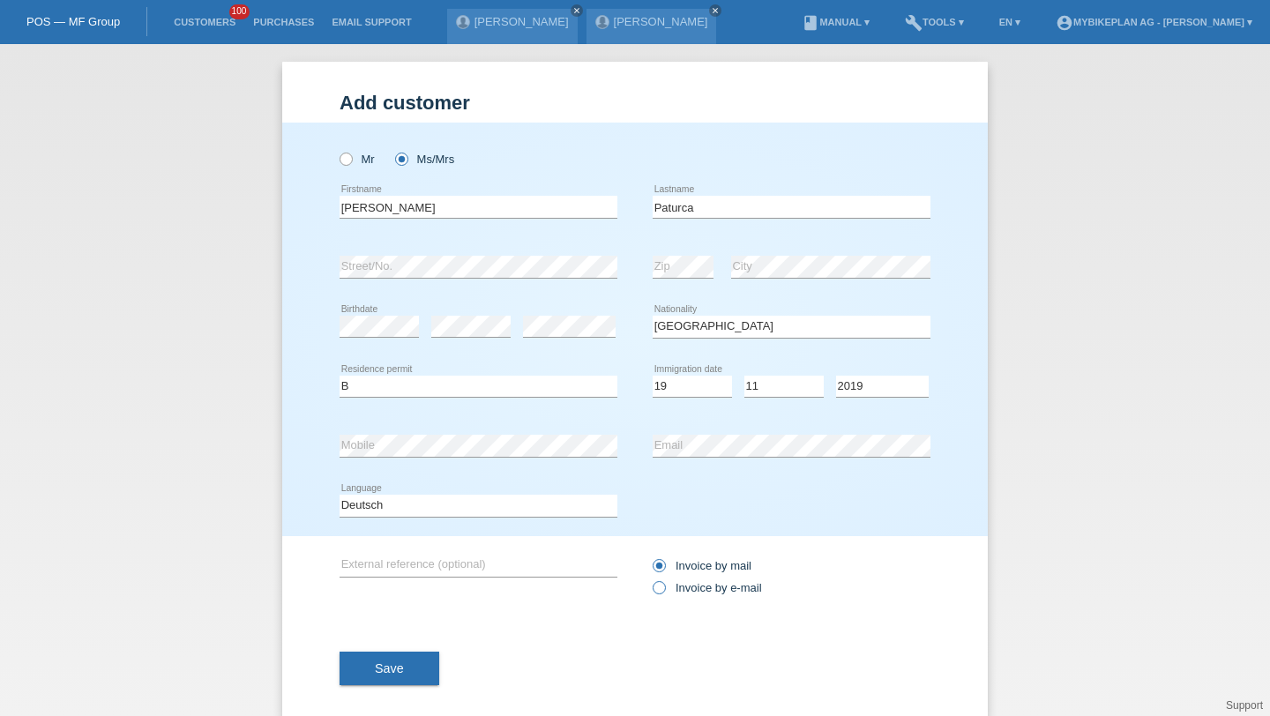
click at [671, 593] on label "Invoice by e-mail" at bounding box center [706, 587] width 109 height 13
click at [664, 593] on input "Invoice by e-mail" at bounding box center [657, 592] width 11 height 22
radio input "true"
click at [397, 665] on span "Save" at bounding box center [389, 668] width 29 height 14
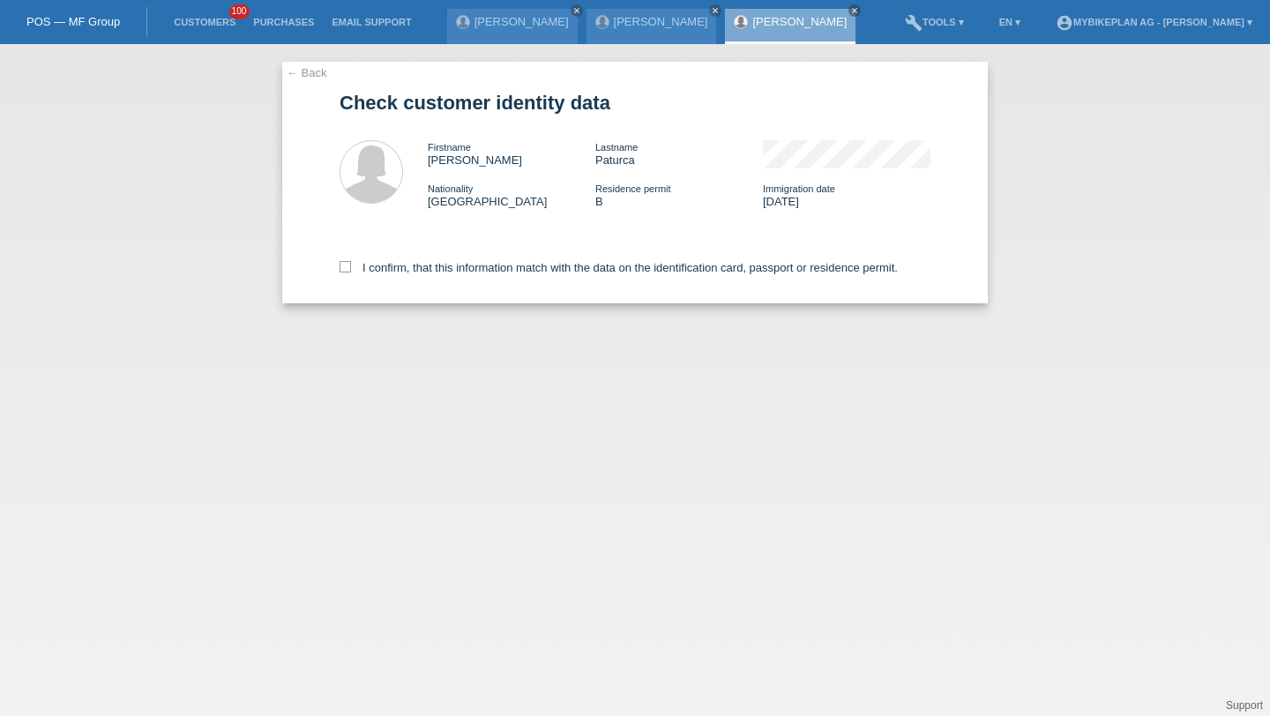
click at [406, 280] on div "I confirm, that this information match with the data on the identification card…" at bounding box center [634, 265] width 591 height 78
click at [418, 271] on label "I confirm, that this information match with the data on the identification card…" at bounding box center [618, 267] width 558 height 13
click at [351, 271] on input "I confirm, that this information match with the data on the identification card…" at bounding box center [344, 266] width 11 height 11
checkbox input "true"
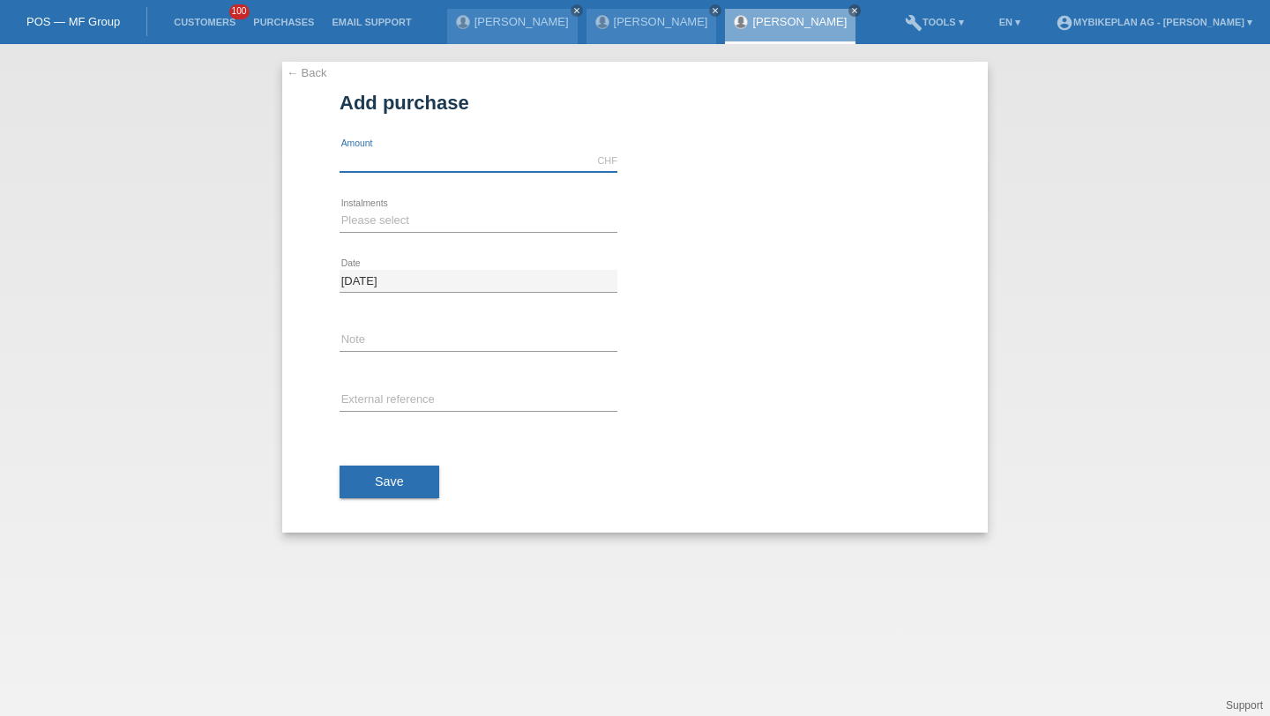
click at [499, 160] on input "text" at bounding box center [478, 161] width 278 height 22
type input "9999.00"
click at [423, 225] on select "Please select 6 instalments 12 instalments 18 instalments 24 instalments 36 ins…" at bounding box center [478, 220] width 278 height 21
select select "488"
click at [339, 210] on select "Please select 6 instalments 12 instalments 18 instalments 24 instalments 36 ins…" at bounding box center [478, 220] width 278 height 21
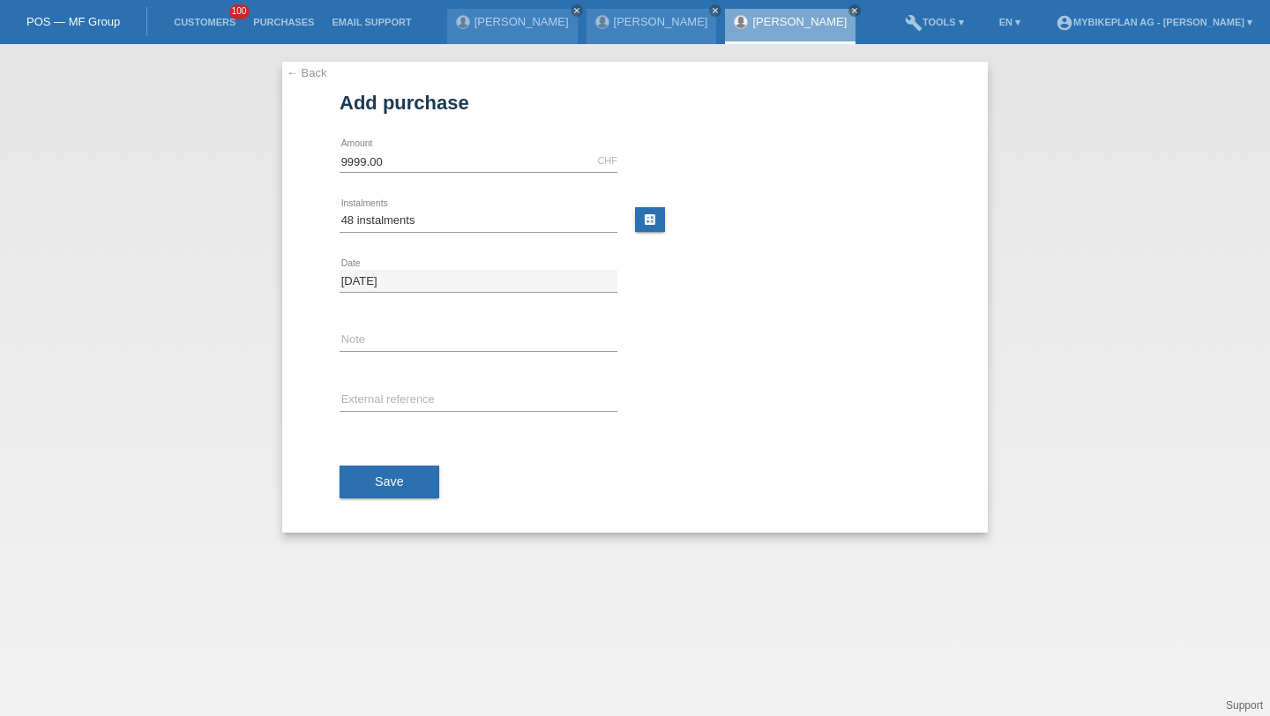
click at [391, 417] on div "error External reference" at bounding box center [478, 401] width 278 height 60
click at [408, 391] on input "text" at bounding box center [478, 401] width 278 height 22
paste input "44025575335"
type input "44025575335"
click at [408, 478] on button "Save" at bounding box center [389, 483] width 100 height 34
